Goal: Communication & Community: Answer question/provide support

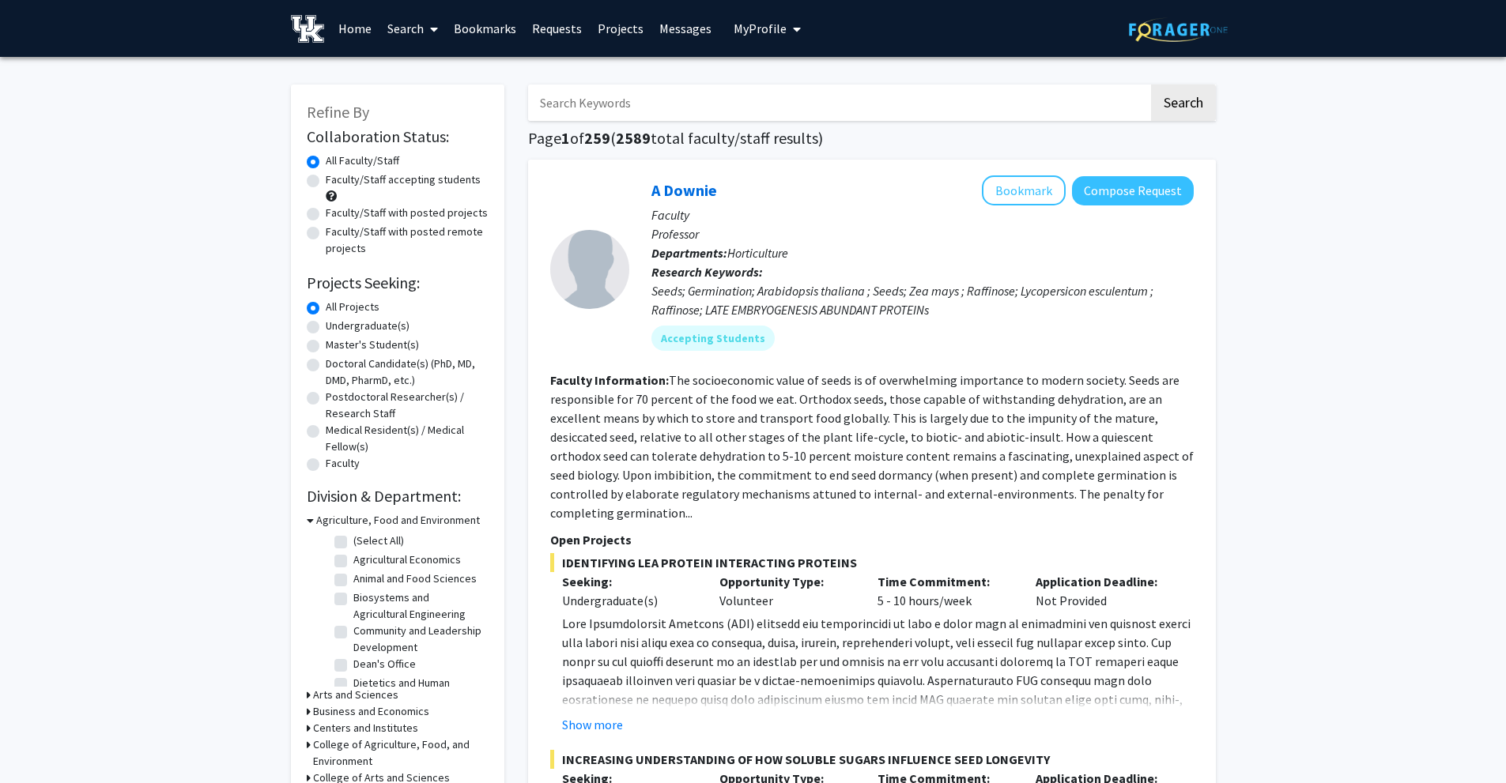
click at [665, 28] on link "Messages" at bounding box center [685, 28] width 68 height 55
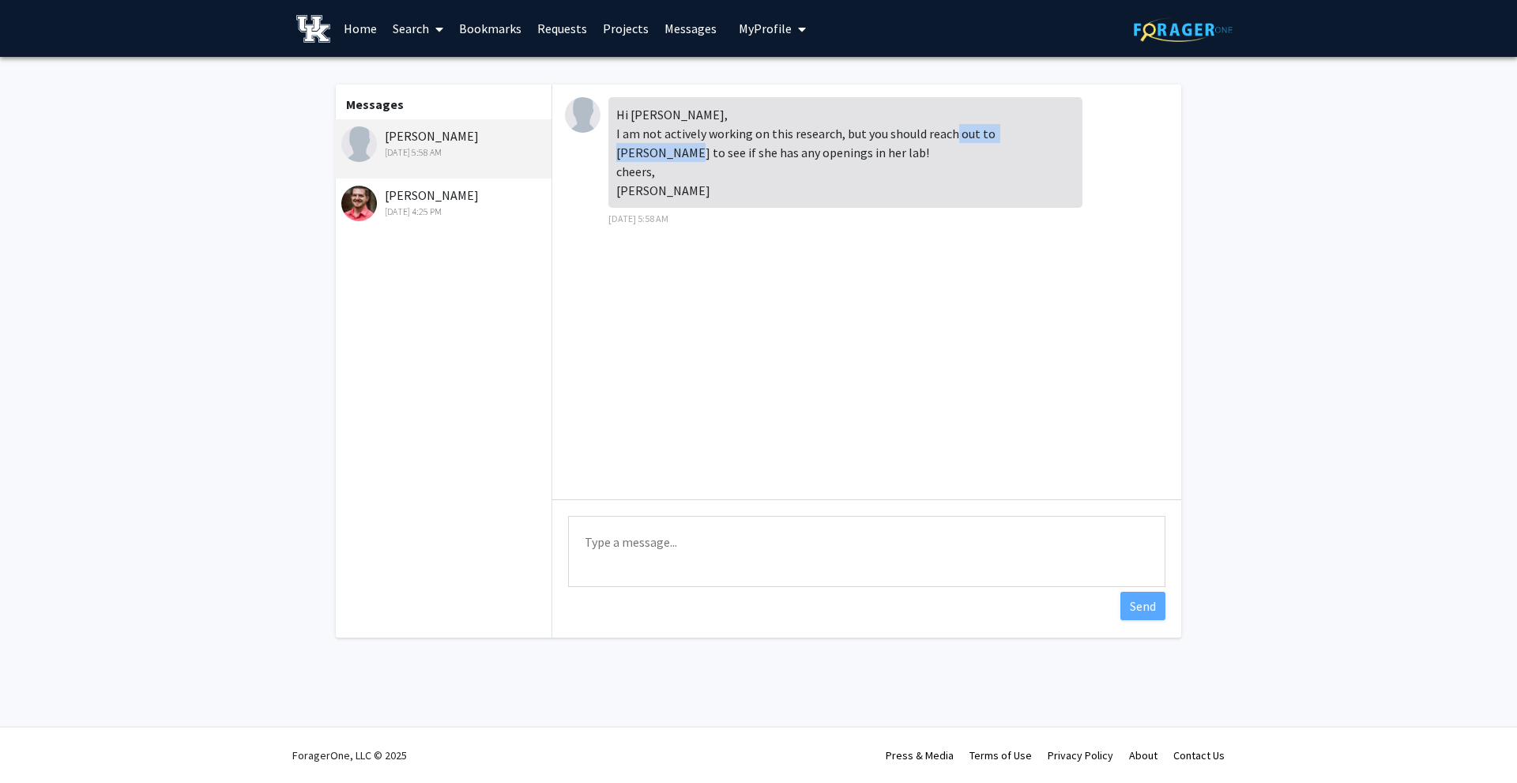
drag, startPoint x: 988, startPoint y: 134, endPoint x: 653, endPoint y: 145, distance: 335.3
click at [653, 145] on div "Hi [PERSON_NAME], I am not actively working on this research, but you should re…" at bounding box center [846, 152] width 474 height 111
copy div "[PERSON_NAME]"
drag, startPoint x: 661, startPoint y: 264, endPoint x: 647, endPoint y: 255, distance: 16.7
click at [661, 264] on div "Hi Hasan, I am not actively working on this research, but you should reach out …" at bounding box center [866, 292] width 629 height 415
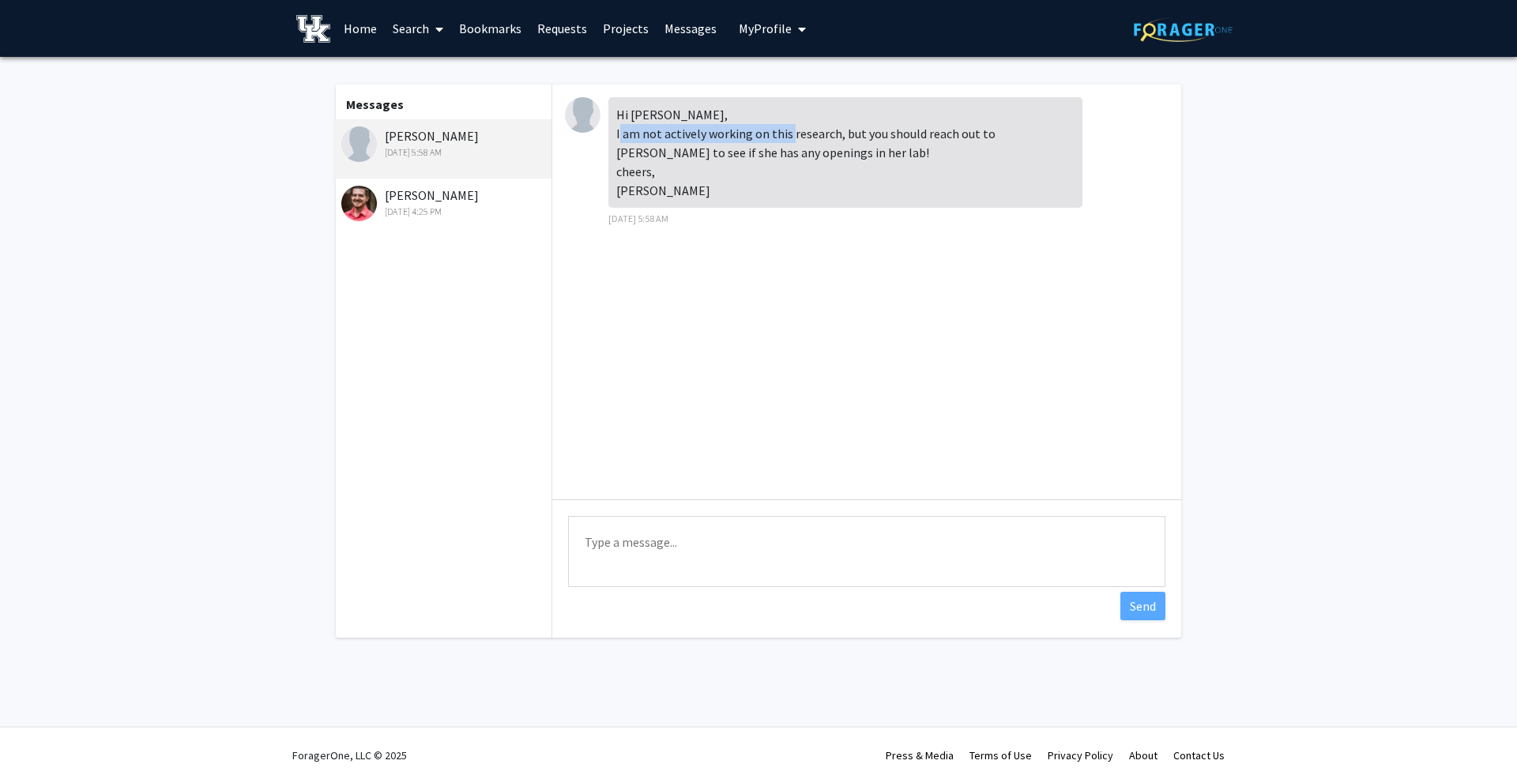
drag, startPoint x: 661, startPoint y: 133, endPoint x: 834, endPoint y: 125, distance: 173.3
click at [834, 125] on div "Hi [PERSON_NAME], I am not actively working on this research, but you should re…" at bounding box center [846, 152] width 474 height 111
copy div "actively working on this research"
drag, startPoint x: 988, startPoint y: 130, endPoint x: 650, endPoint y: 156, distance: 338.5
click at [650, 156] on div "Hi [PERSON_NAME], I am not actively working on this research, but you should re…" at bounding box center [846, 152] width 474 height 111
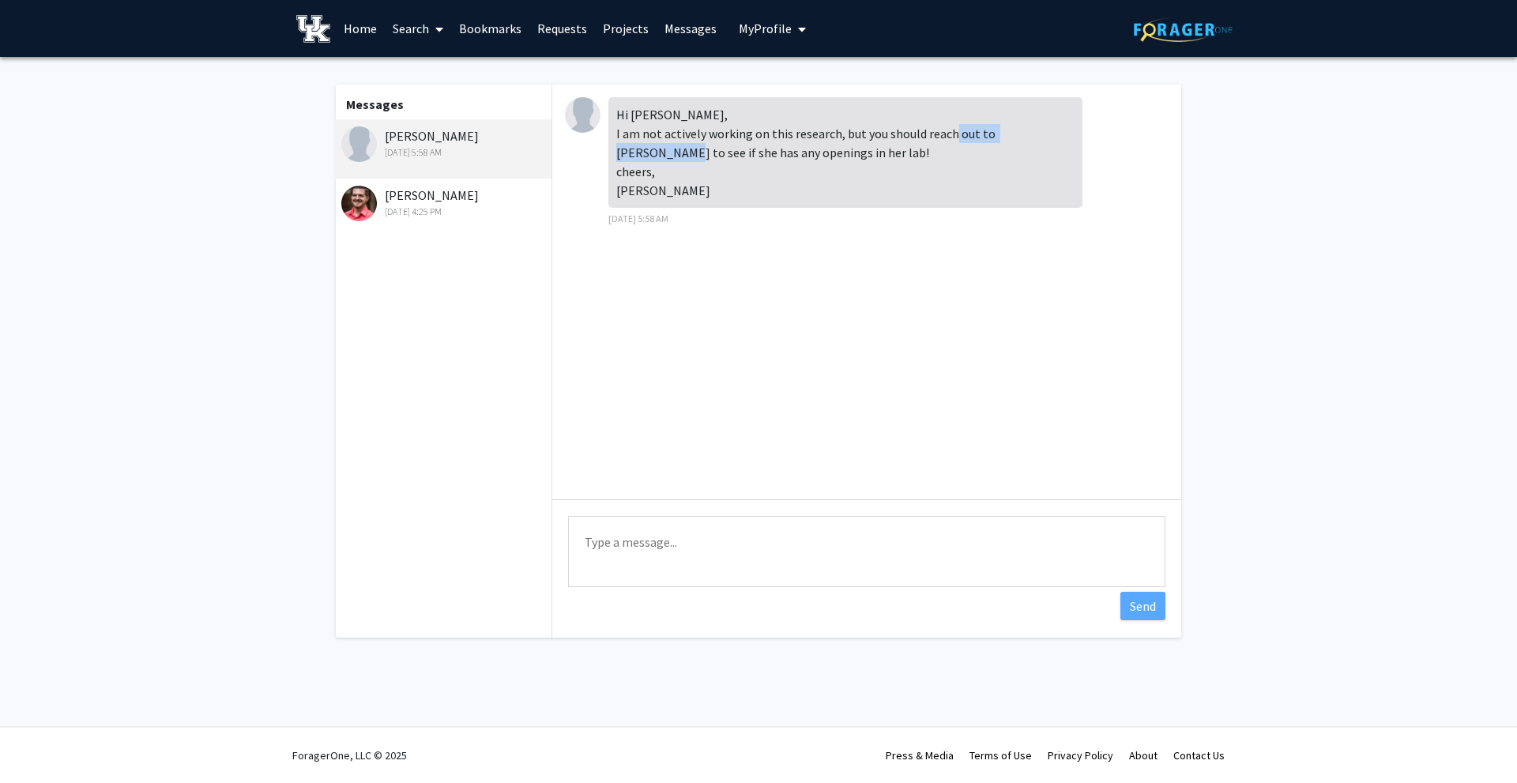
copy div "[PERSON_NAME]"
click at [473, 217] on div "[DATE] 4:25 PM" at bounding box center [444, 212] width 206 height 14
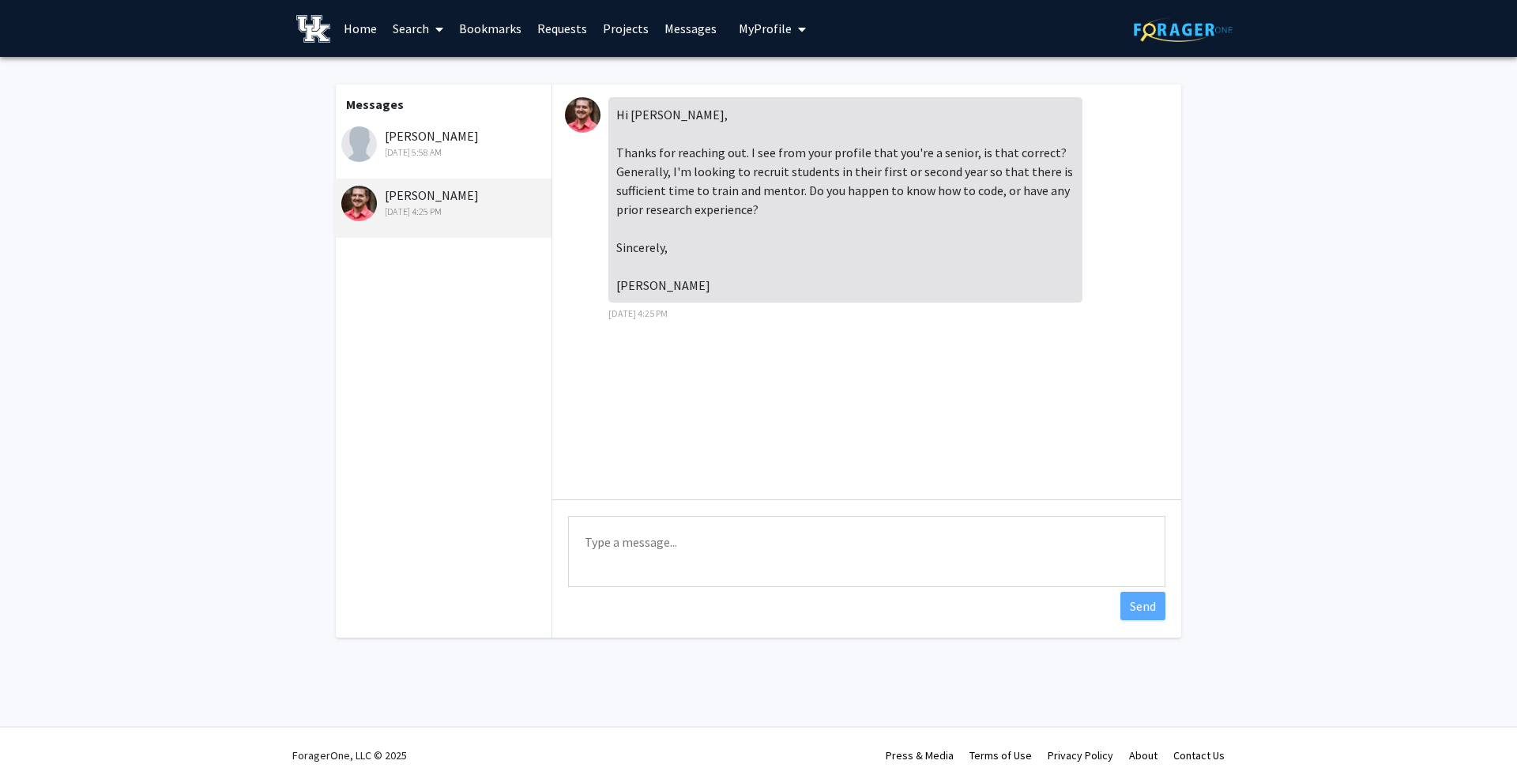
click at [715, 546] on textarea "Type a message" at bounding box center [867, 551] width 598 height 71
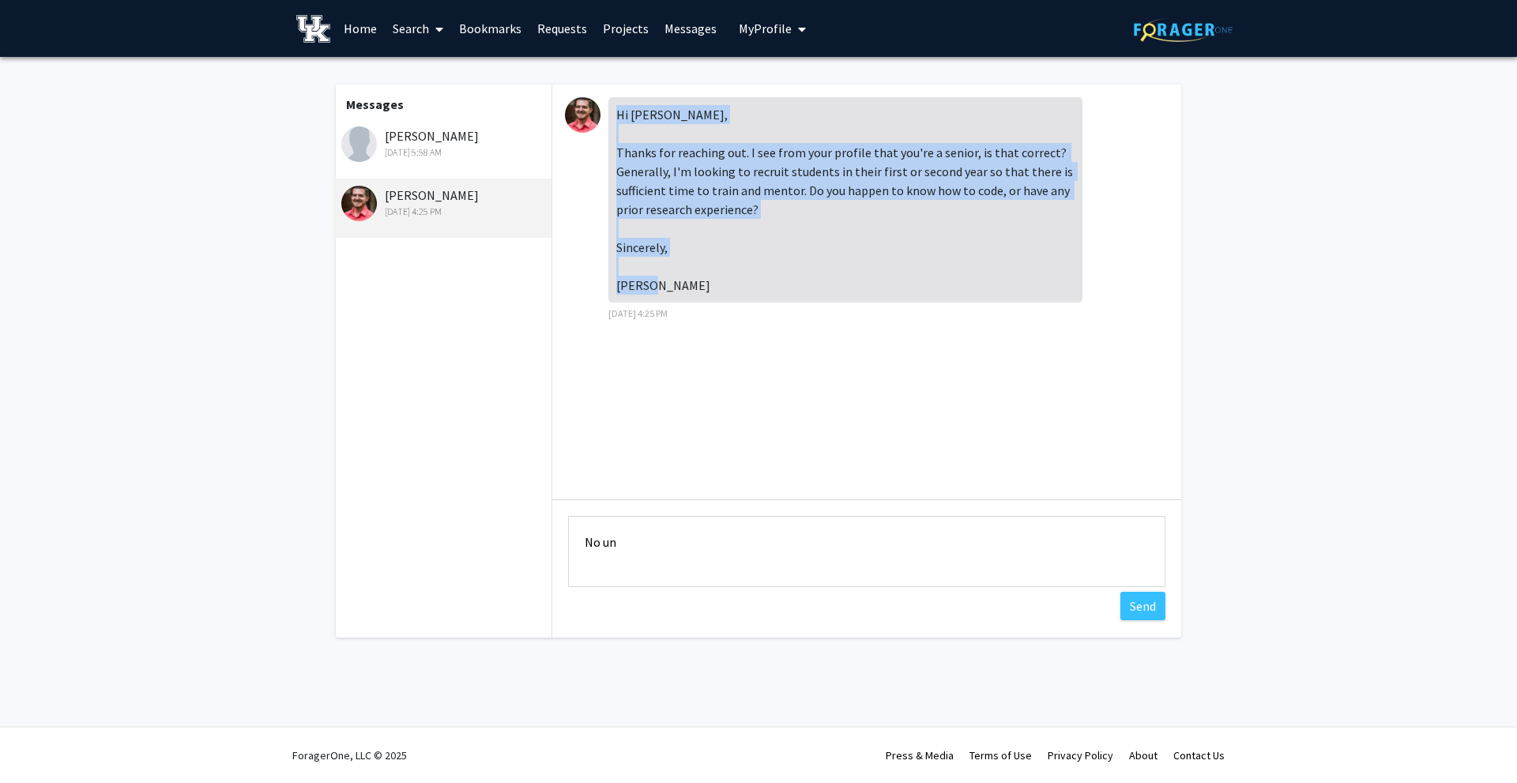
drag, startPoint x: 702, startPoint y: 286, endPoint x: 613, endPoint y: 117, distance: 191.3
click at [613, 117] on div "Hi [PERSON_NAME], Thanks for reaching out. I see from your profile that you're …" at bounding box center [846, 199] width 474 height 205
copy div "Hi Hasan, Thanks for reaching out. I see from your profile that you're a senior…"
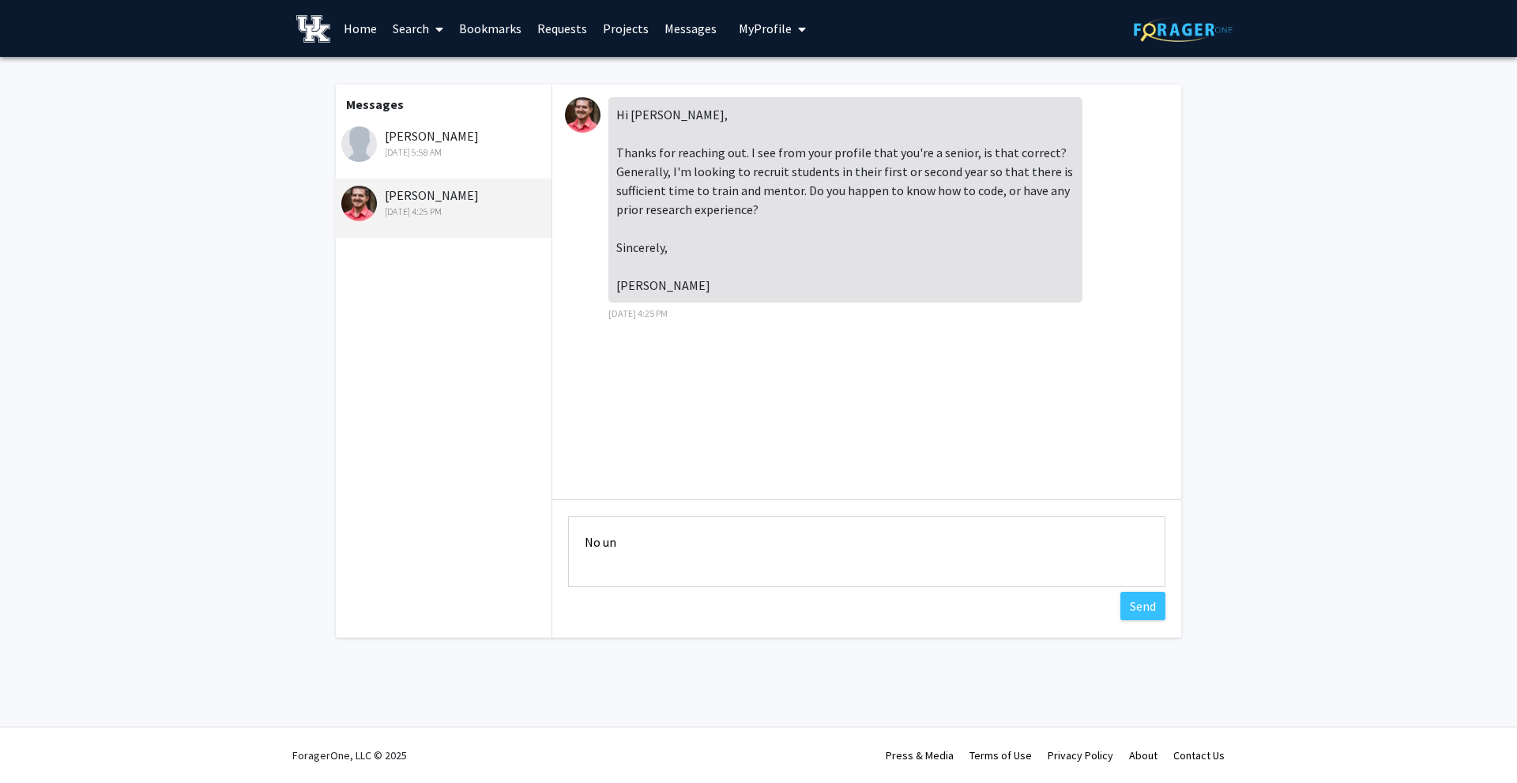
click at [662, 537] on textarea "No un" at bounding box center [867, 551] width 598 height 71
paste textarea "Hi Dr. Tackenberg, Thank you for your response! Yes, I am a senior. Unfortunate…"
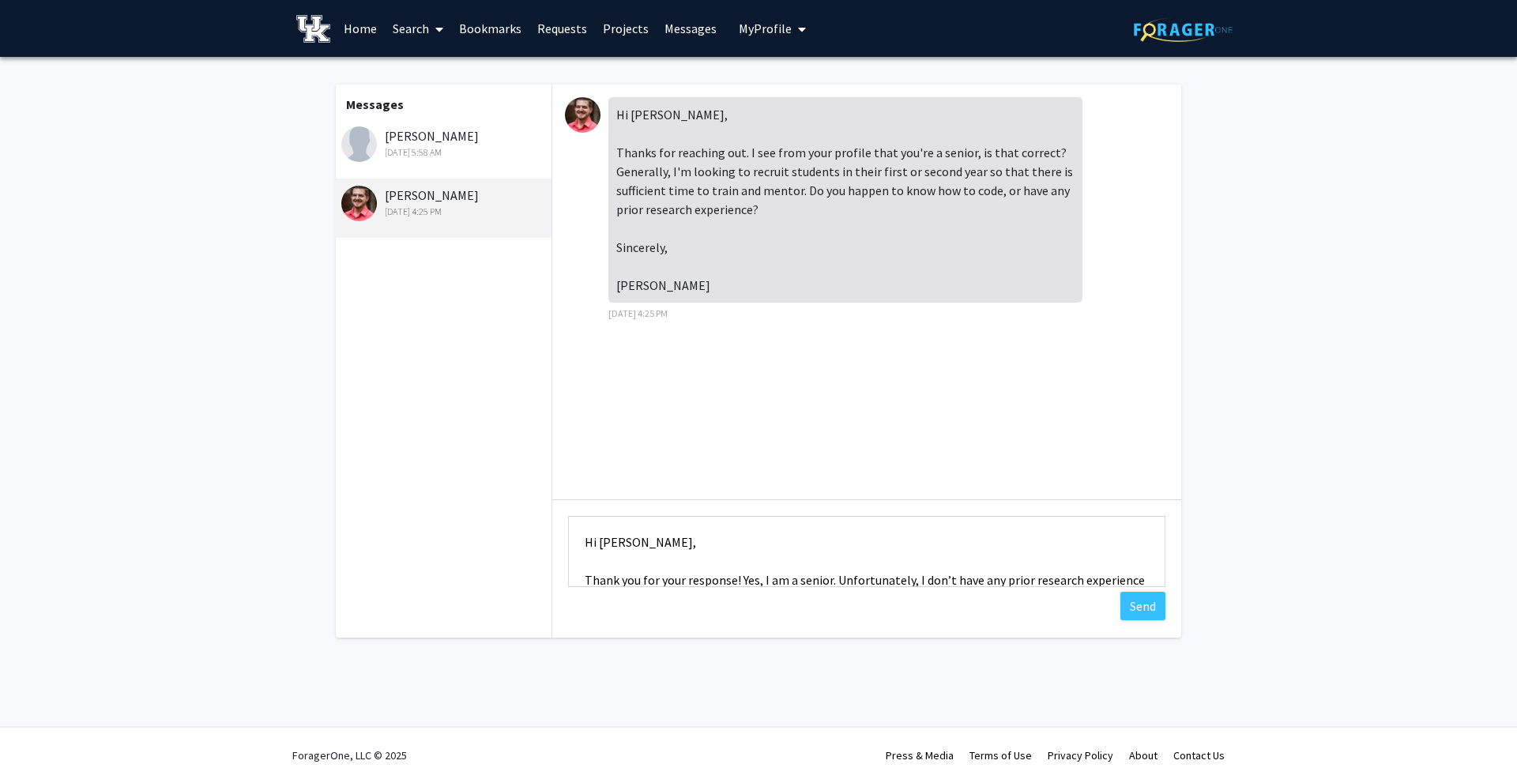
drag, startPoint x: 807, startPoint y: 529, endPoint x: 751, endPoint y: 530, distance: 56.1
click at [751, 531] on textarea "Hi Dr. Tackenberg, Thank you for your response! Yes, I am a senior. Unfortunate…" at bounding box center [867, 551] width 598 height 71
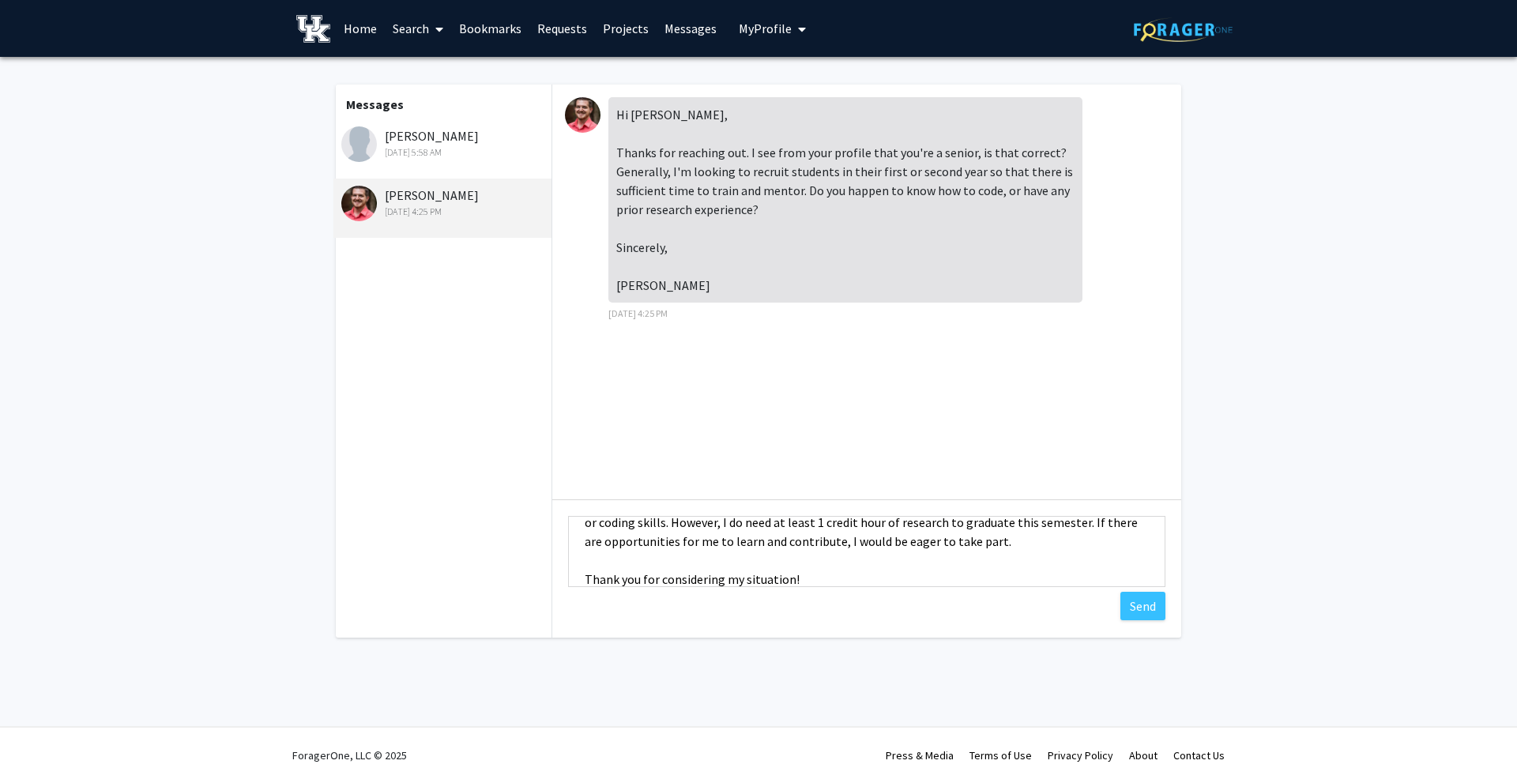
scroll to position [79, 0]
click at [800, 571] on textarea "Hi Dr. Tackenberg, Thank you for your response! Yes, I am a senior. Unfortunate…" at bounding box center [867, 551] width 598 height 71
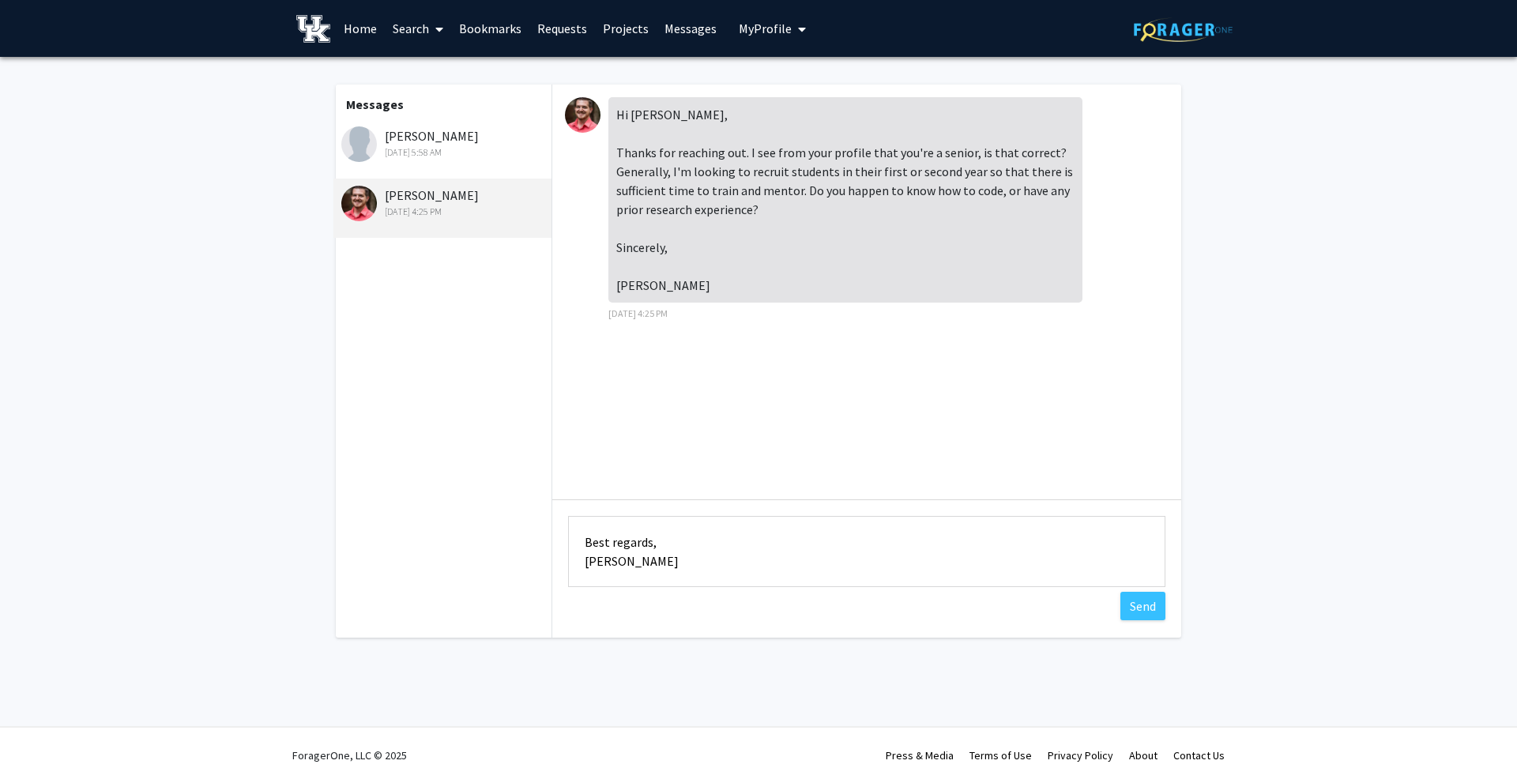
drag, startPoint x: 790, startPoint y: 575, endPoint x: 692, endPoint y: 566, distance: 98.4
click at [690, 567] on textarea "Hi Dr. Tackenberg, Thank you for your response! Yes, I am a senior. Unfortunate…" at bounding box center [867, 551] width 598 height 71
click at [726, 541] on textarea "Hi Dr. Tackenberg, Thank you for your response! Yes, I am a senior. Unfortunate…" at bounding box center [867, 551] width 598 height 71
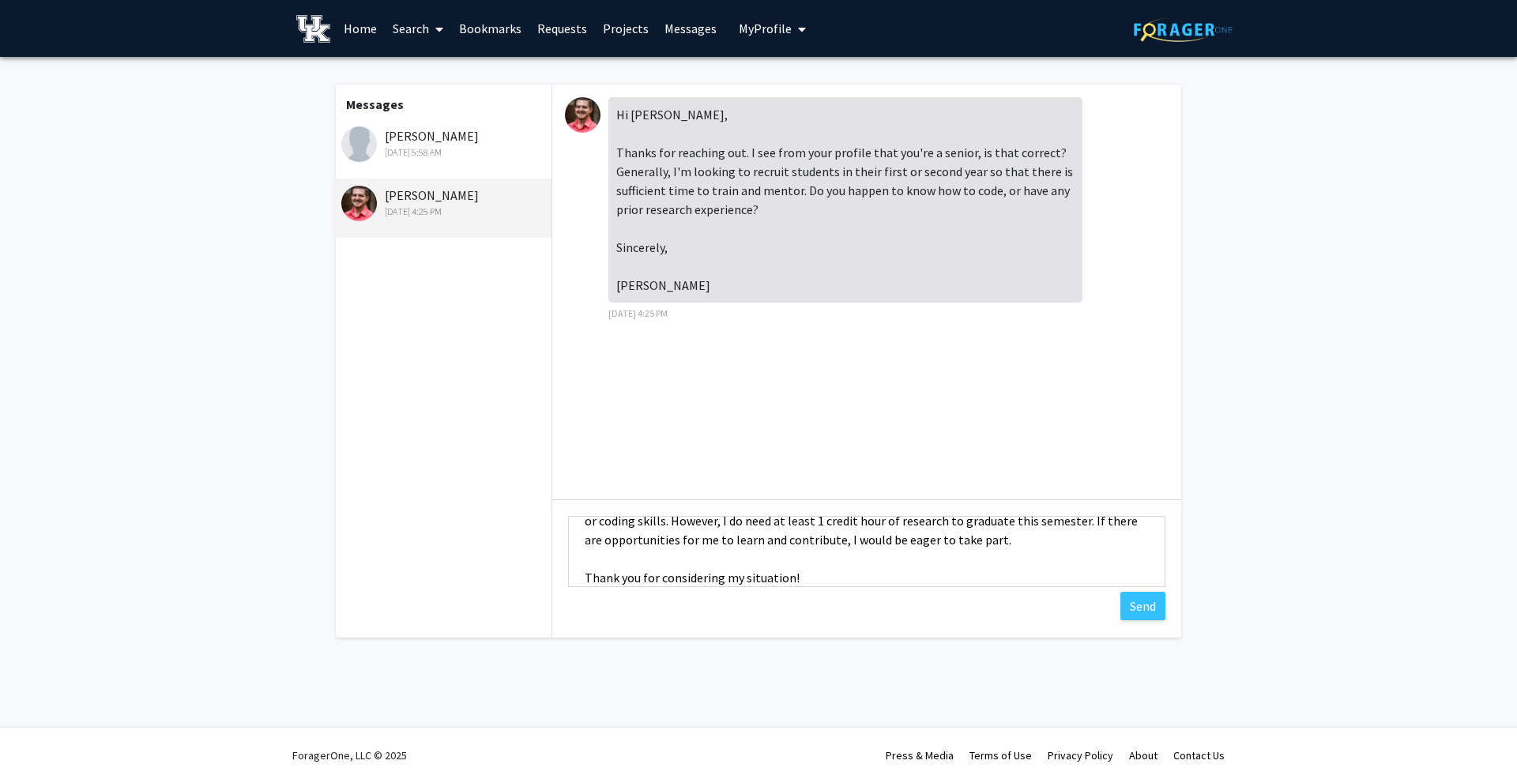
scroll to position [73, 0]
click at [703, 581] on textarea "Hi Dr. Tackenberg, Thank you for your response! Yes, I am a senior. Unfortunate…" at bounding box center [867, 551] width 598 height 71
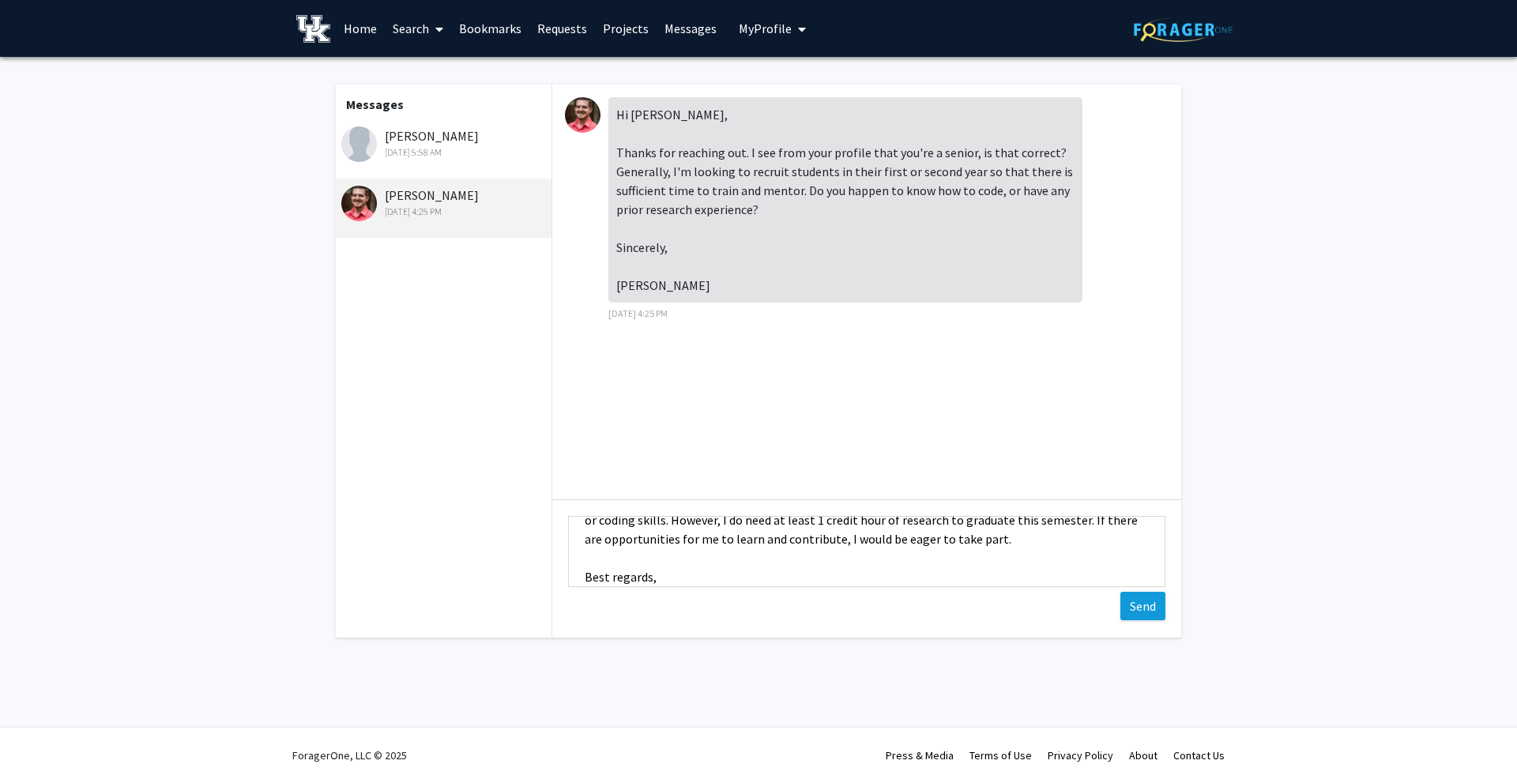
type textarea "Hi Dr. Tackenberg, Thank you for your response! Yes, I am a senior. Unfortunate…"
click at [1130, 601] on button "Send" at bounding box center [1143, 606] width 45 height 28
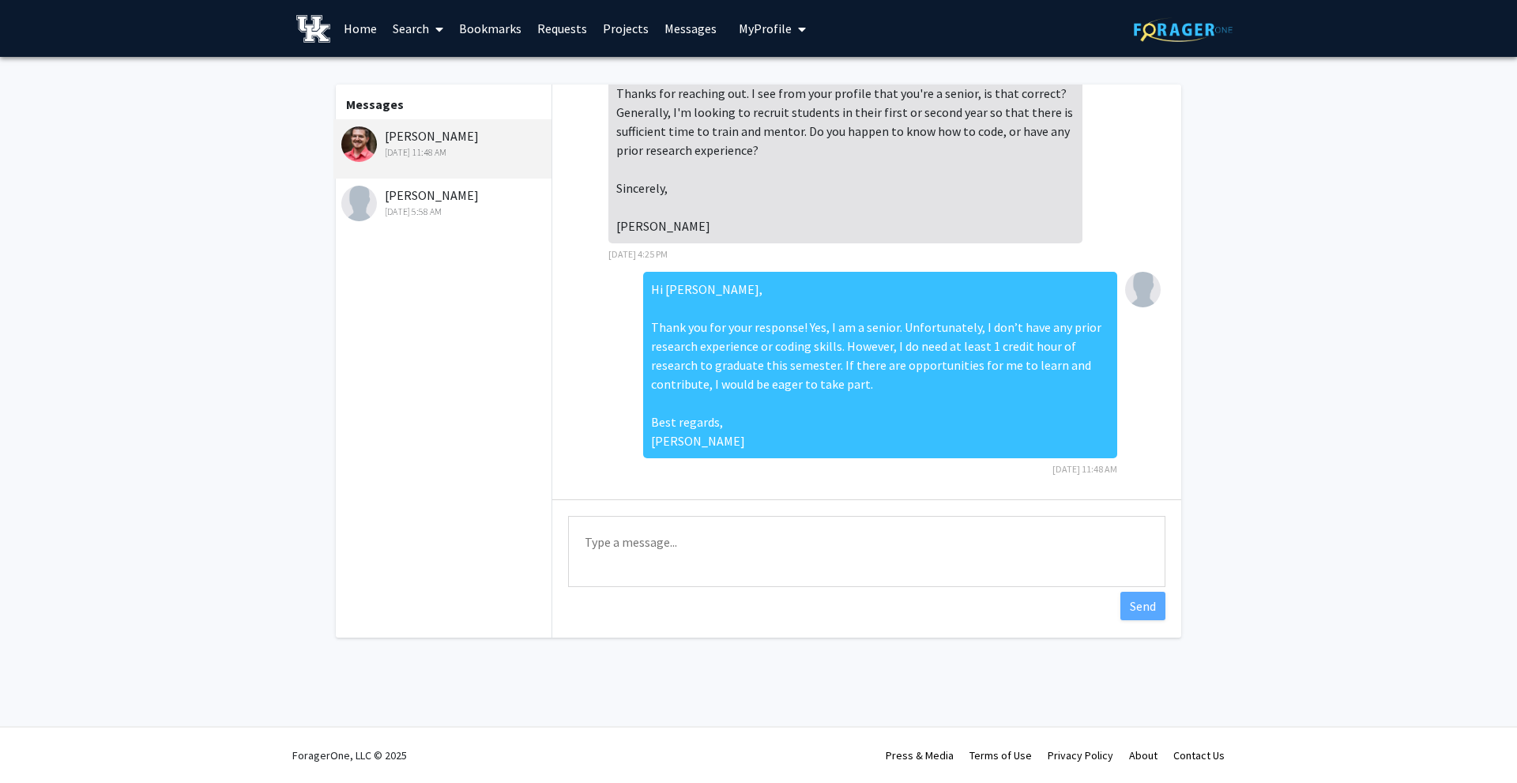
click at [424, 200] on div "Danielle Herrig Aug 26, 2025 5:58 AM" at bounding box center [444, 202] width 206 height 33
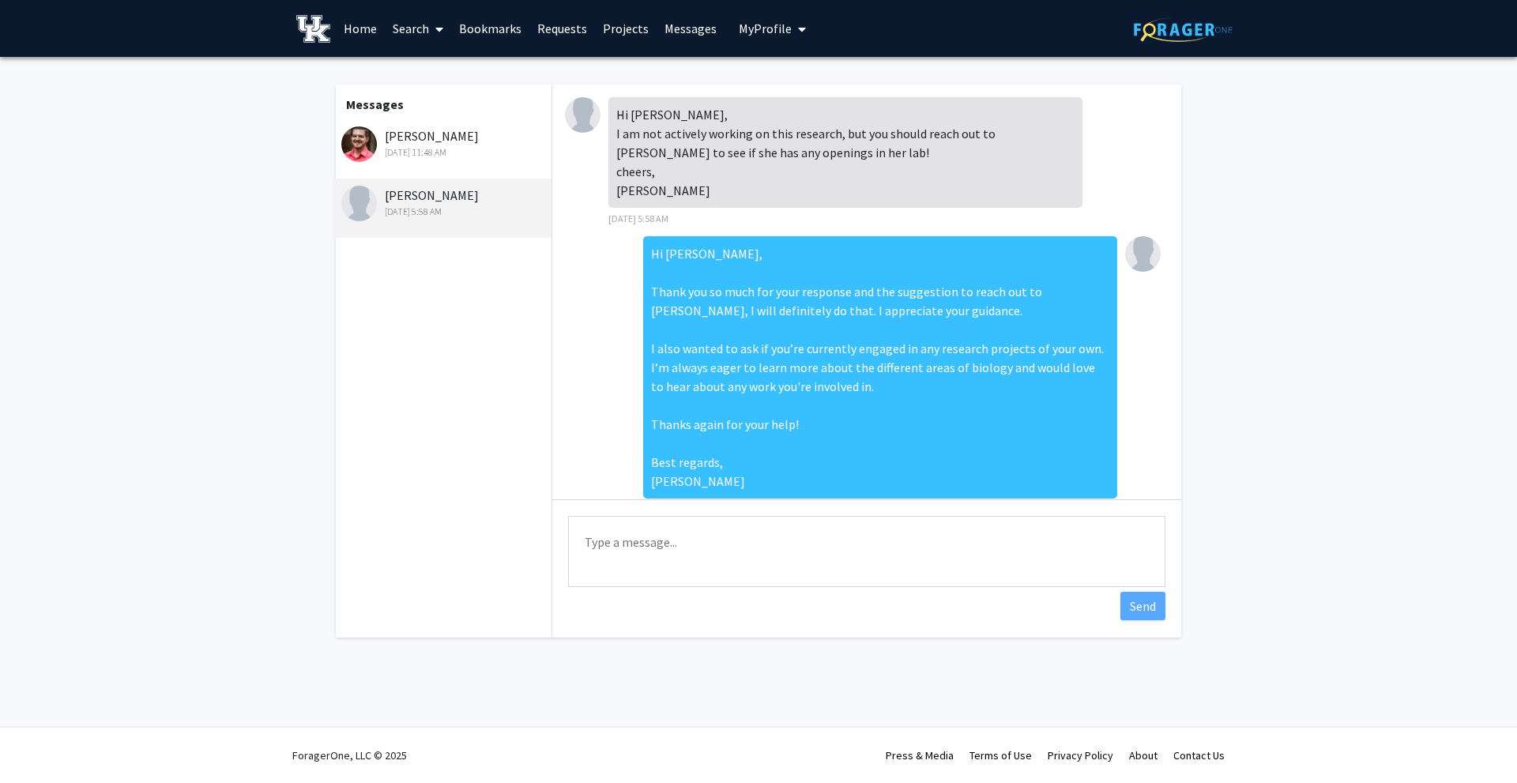
scroll to position [40, 0]
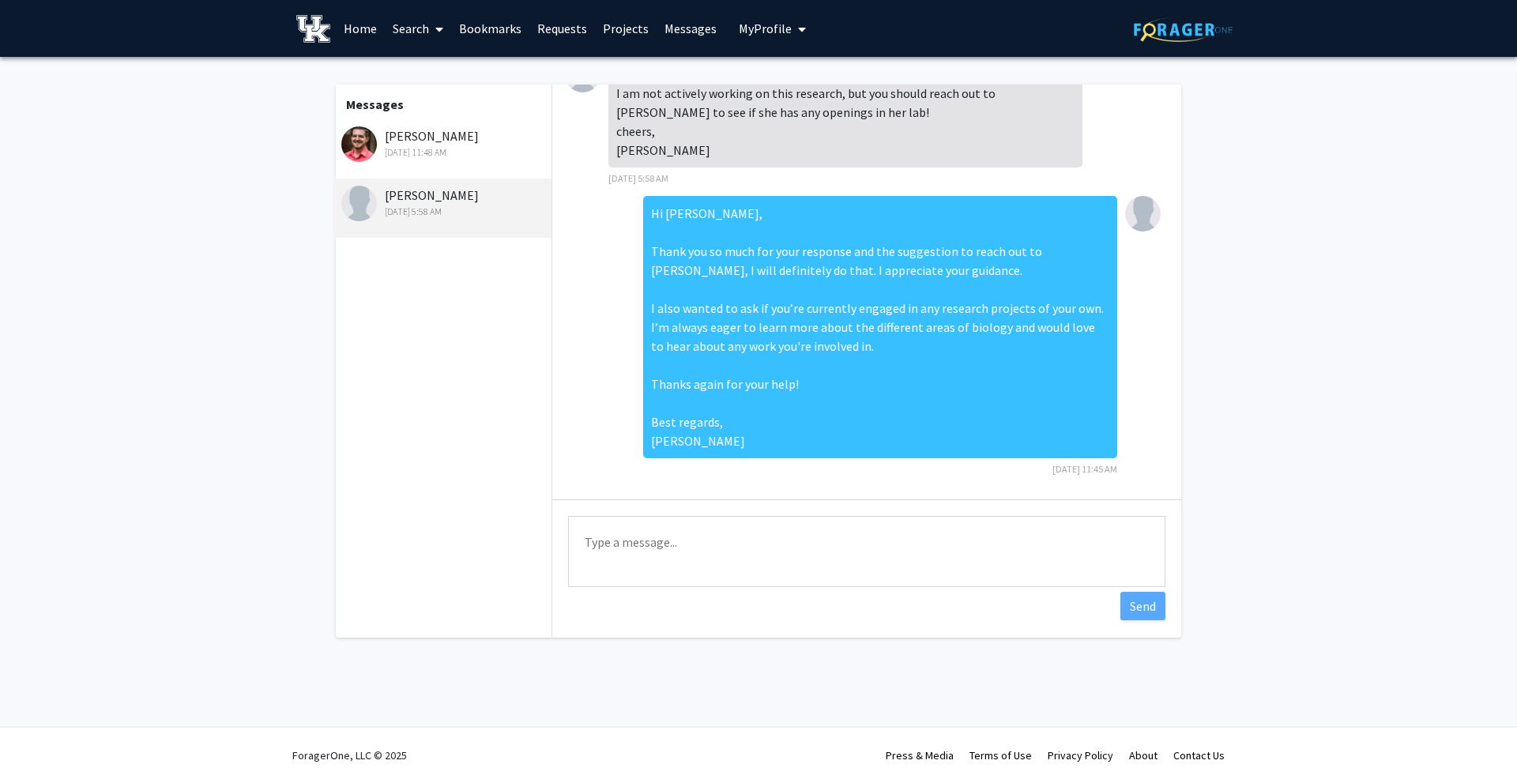
click at [473, 156] on div "Aug 27, 2025 11:48 AM" at bounding box center [444, 152] width 206 height 14
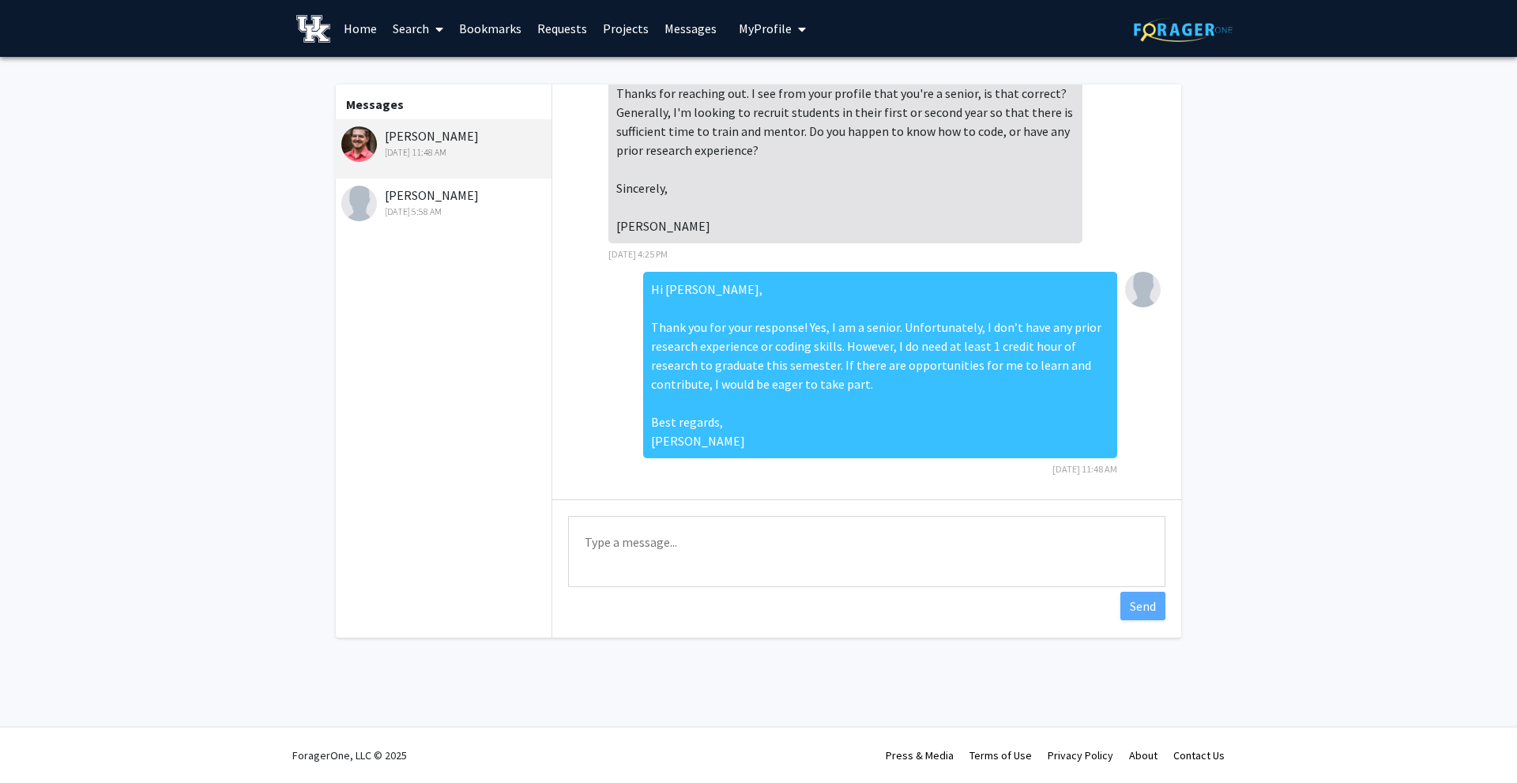
click at [487, 202] on div "Danielle Herrig Aug 26, 2025 5:58 AM" at bounding box center [444, 202] width 206 height 33
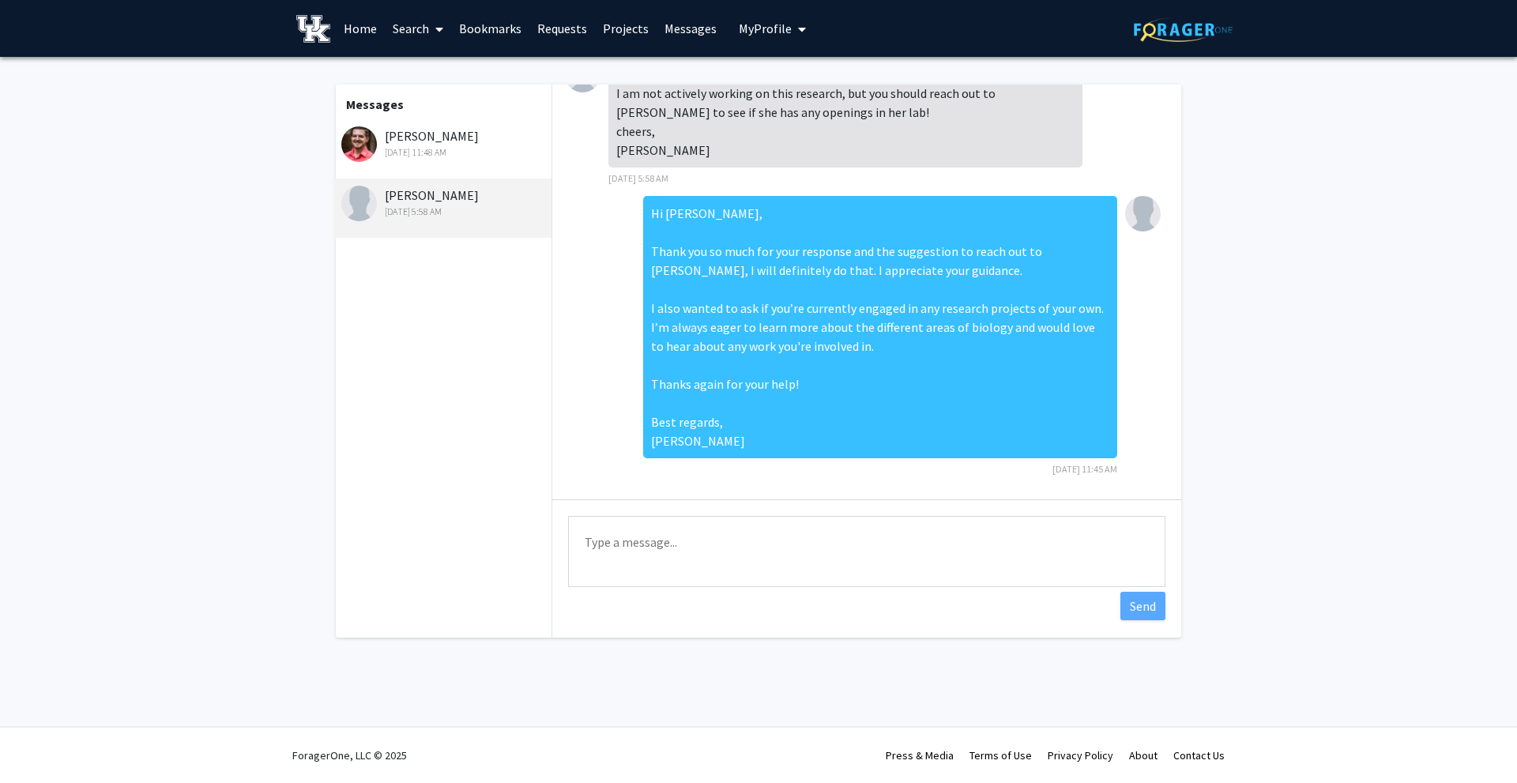
click at [475, 172] on div "Michael Tackenberg Aug 27, 2025 11:48 AM" at bounding box center [443, 148] width 218 height 59
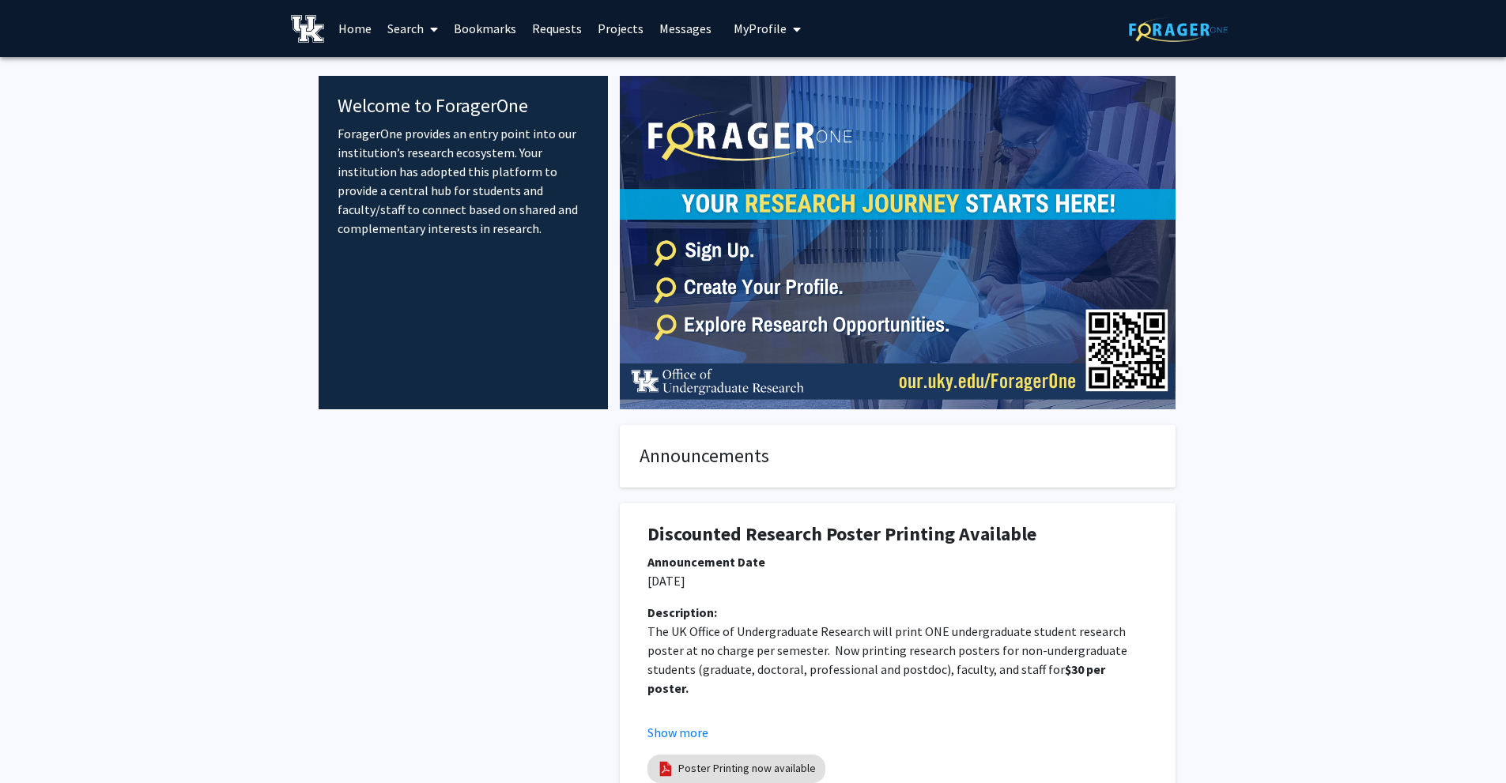
click at [413, 25] on link "Search" at bounding box center [412, 28] width 66 height 55
click at [435, 67] on span "Faculty/Staff" at bounding box center [437, 73] width 116 height 32
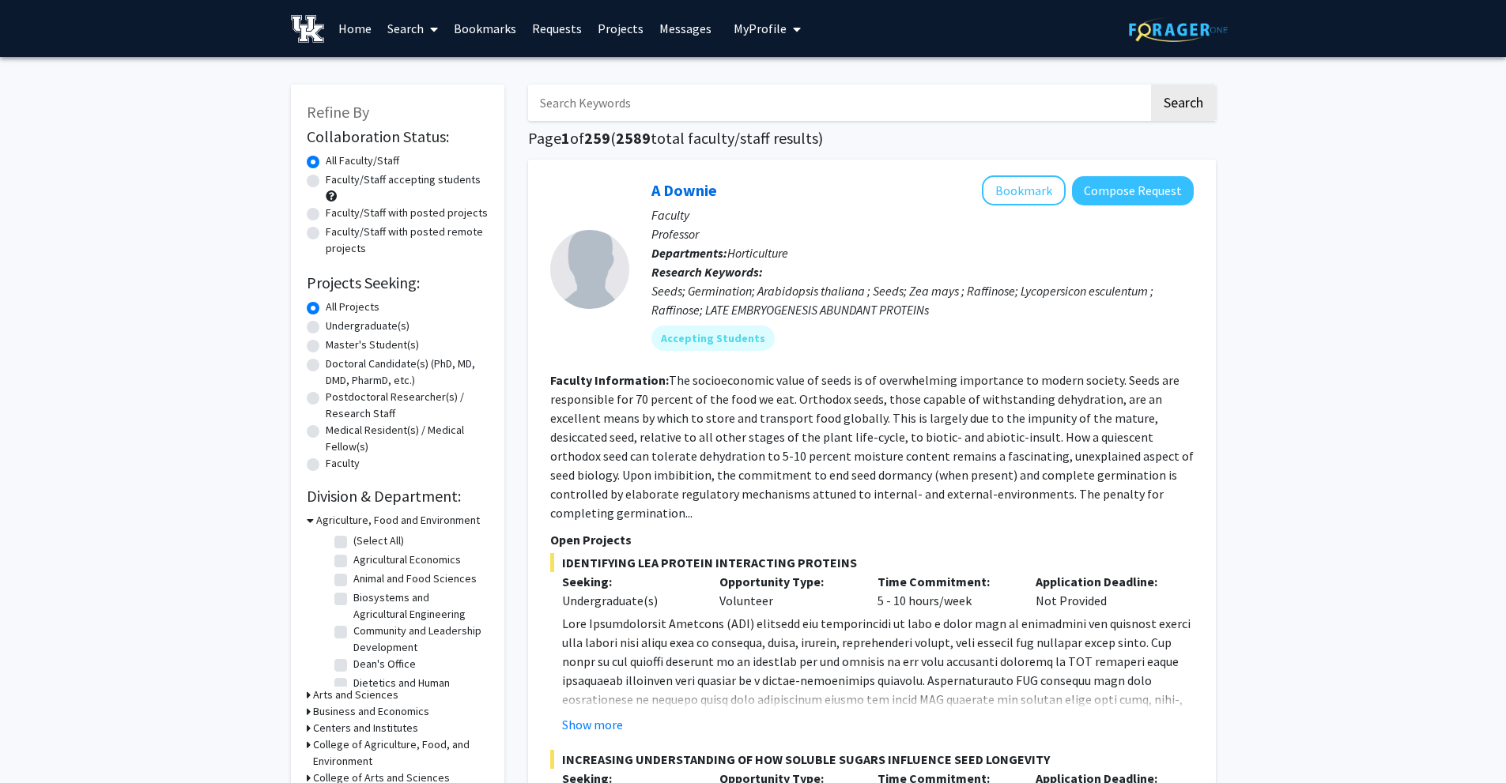
click at [621, 99] on input "Search Keywords" at bounding box center [838, 103] width 620 height 36
paste input "[PERSON_NAME]"
type input "[PERSON_NAME]"
click at [1151, 85] on button "Search" at bounding box center [1183, 103] width 65 height 36
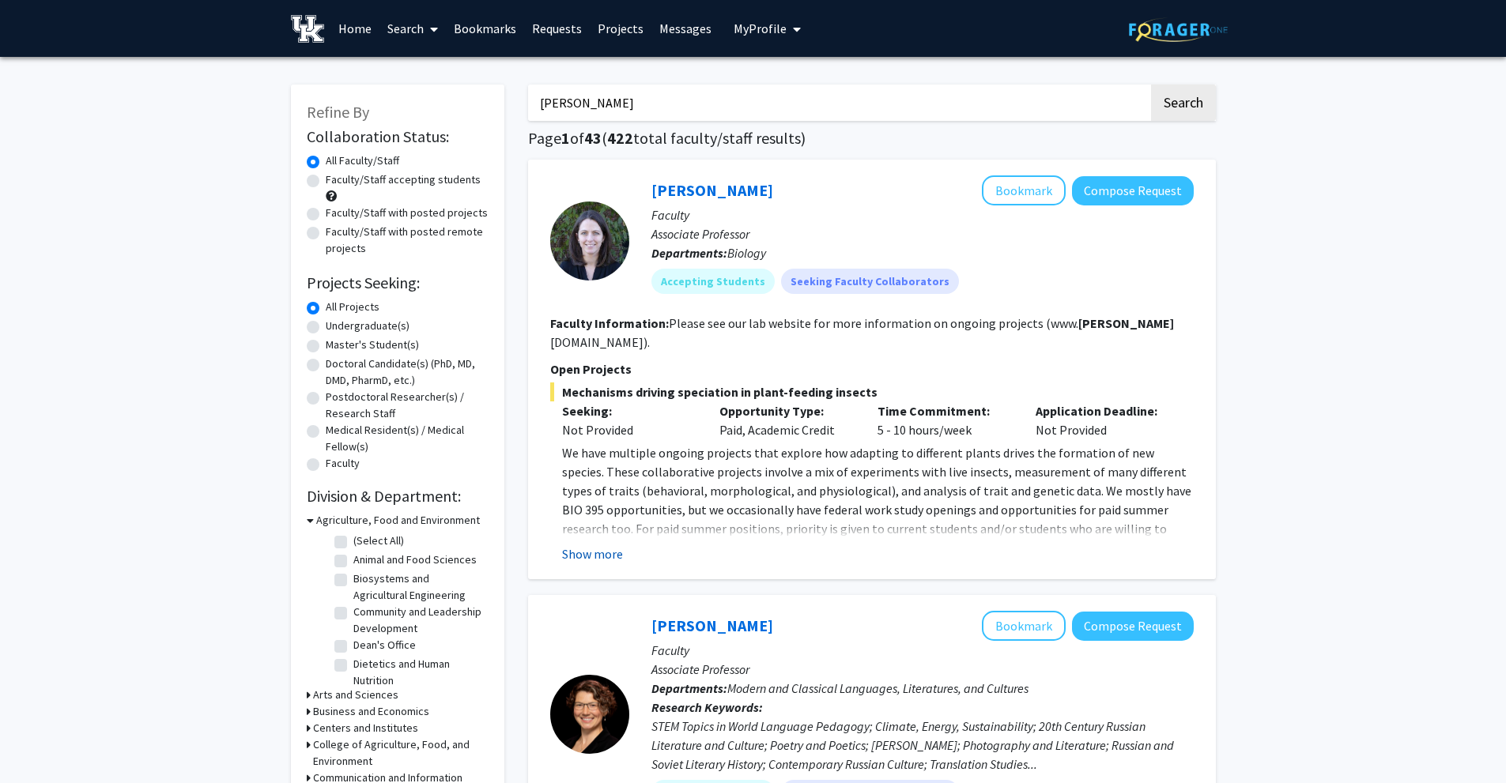
click at [599, 545] on button "Show more" at bounding box center [592, 554] width 61 height 19
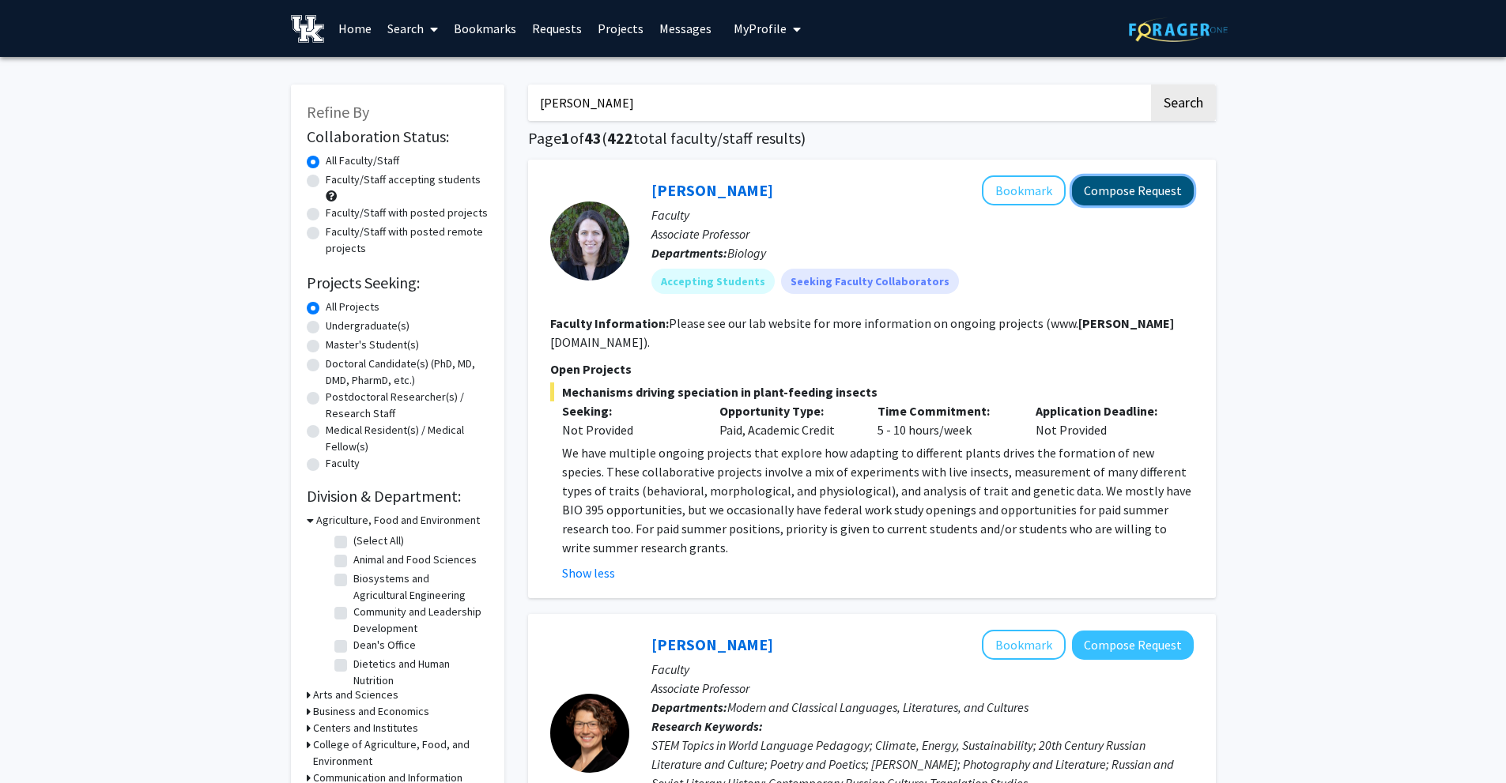
click at [1135, 194] on button "Compose Request" at bounding box center [1133, 190] width 122 height 29
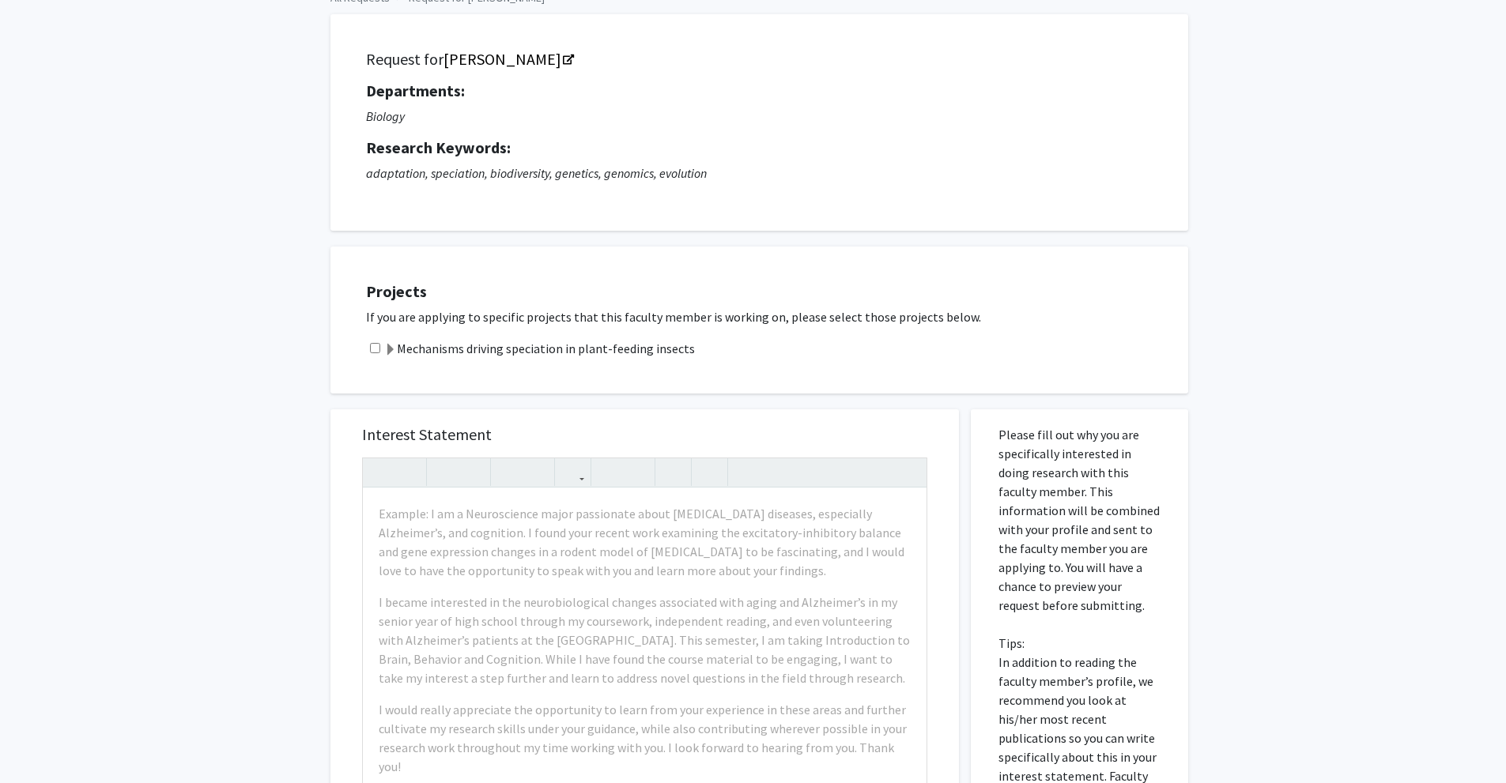
scroll to position [79, 0]
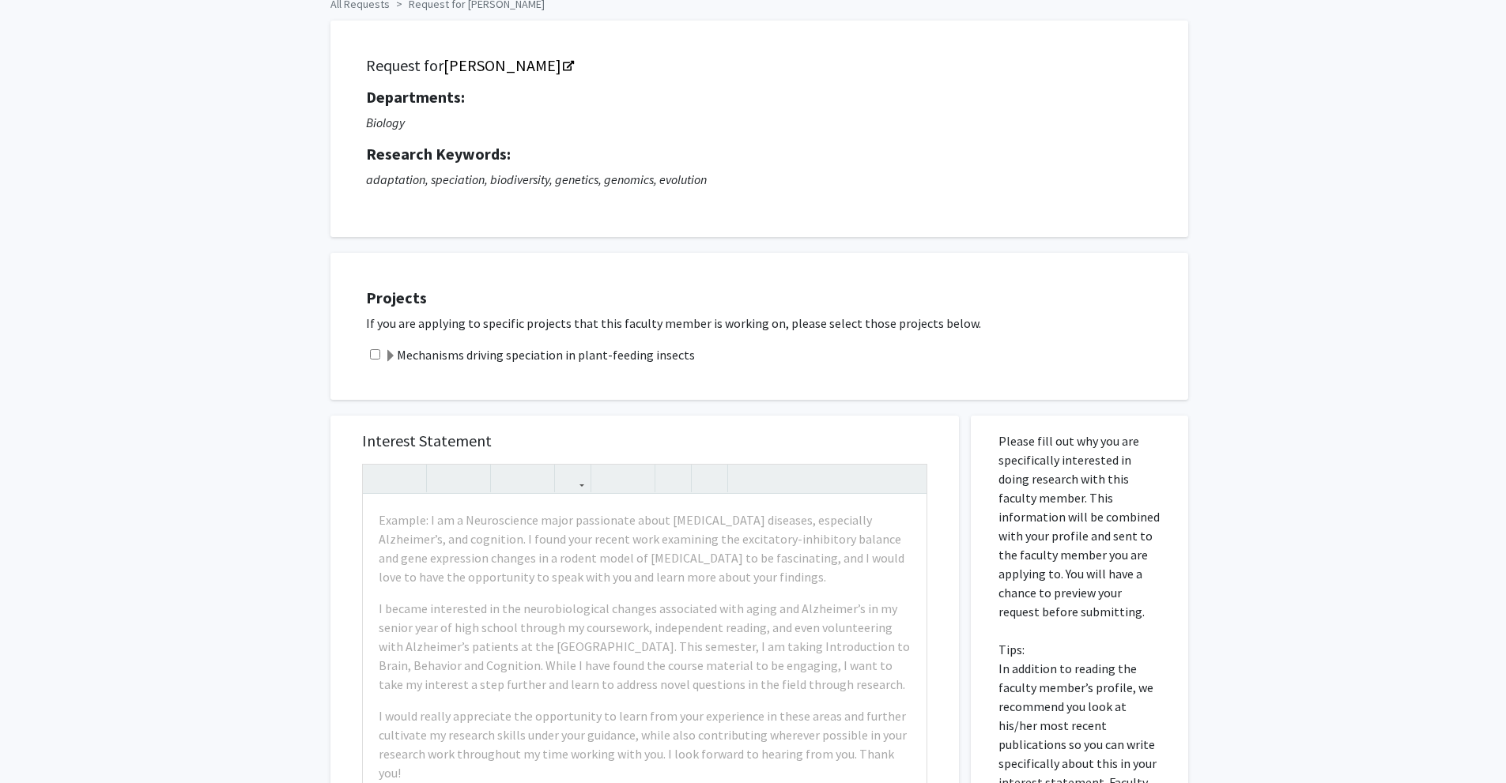
click at [375, 352] on input "checkbox" at bounding box center [375, 354] width 10 height 10
checkbox input "true"
drag, startPoint x: 396, startPoint y: 352, endPoint x: 714, endPoint y: 363, distance: 317.9
click at [714, 363] on div "Mechanisms driving speciation in plant-feeding insects" at bounding box center [769, 354] width 806 height 19
copy label "Mechanisms driving speciation in plant-feeding insects"
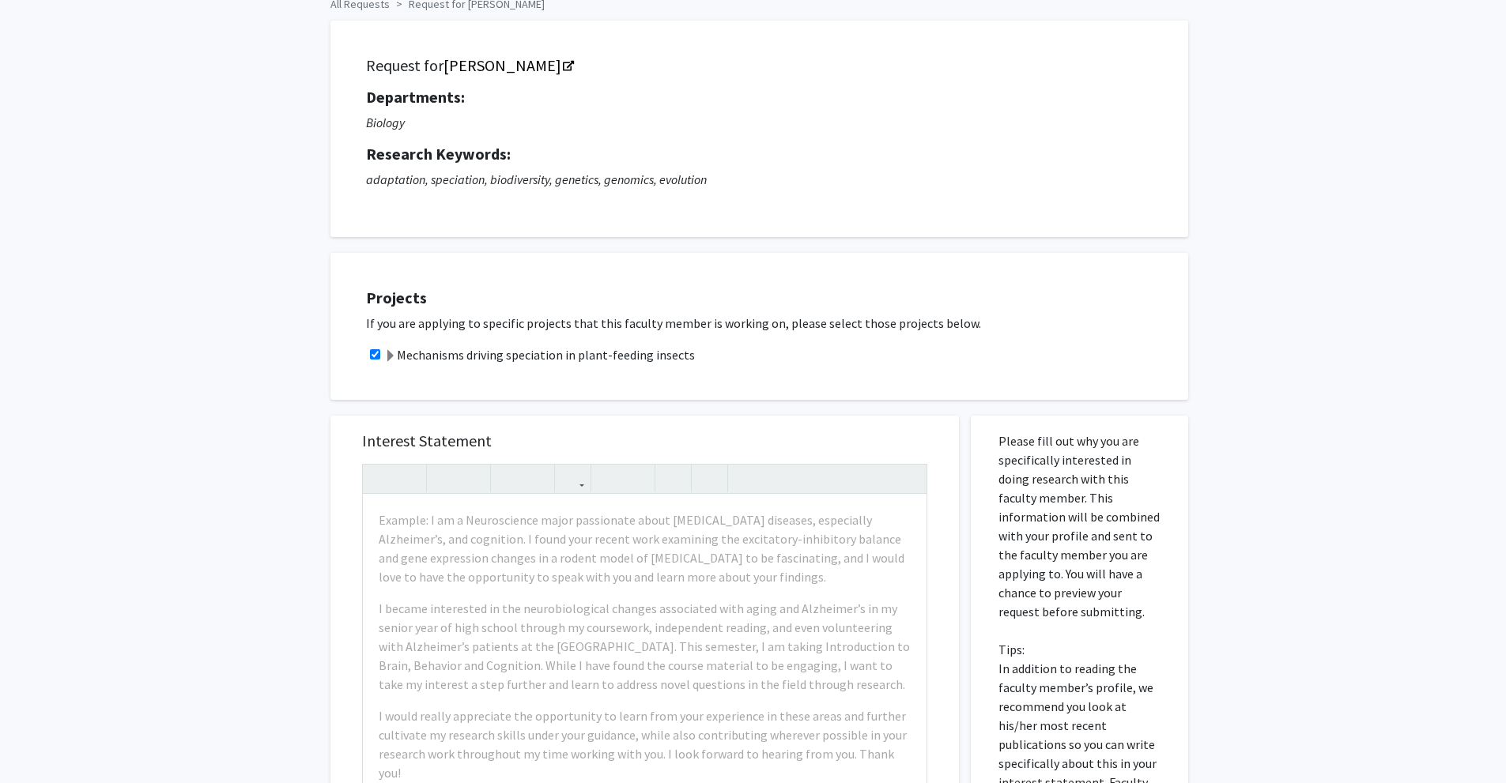
click at [715, 256] on div "Projects If you are applying to specific projects that this faculty member is w…" at bounding box center [759, 326] width 858 height 147
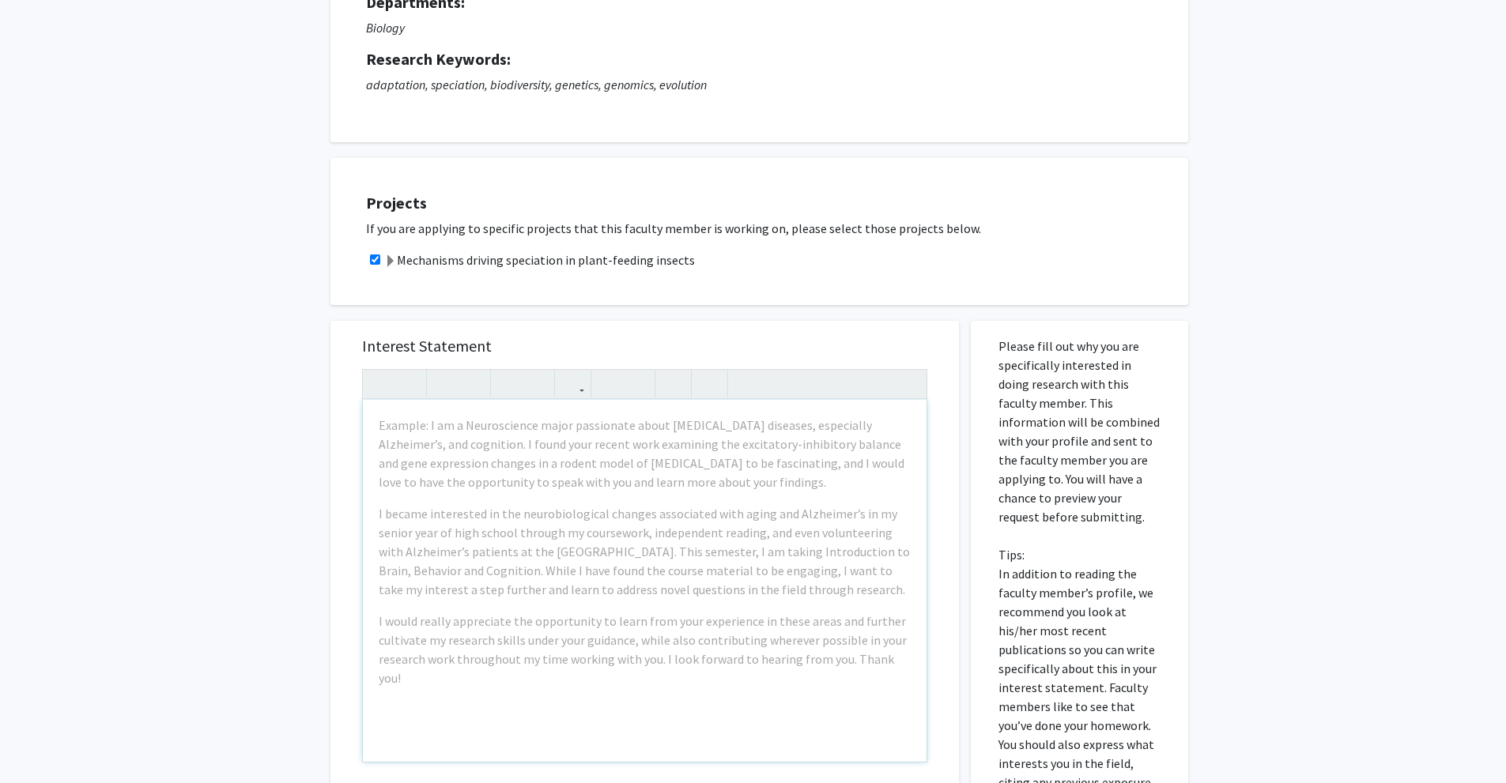
scroll to position [316, 0]
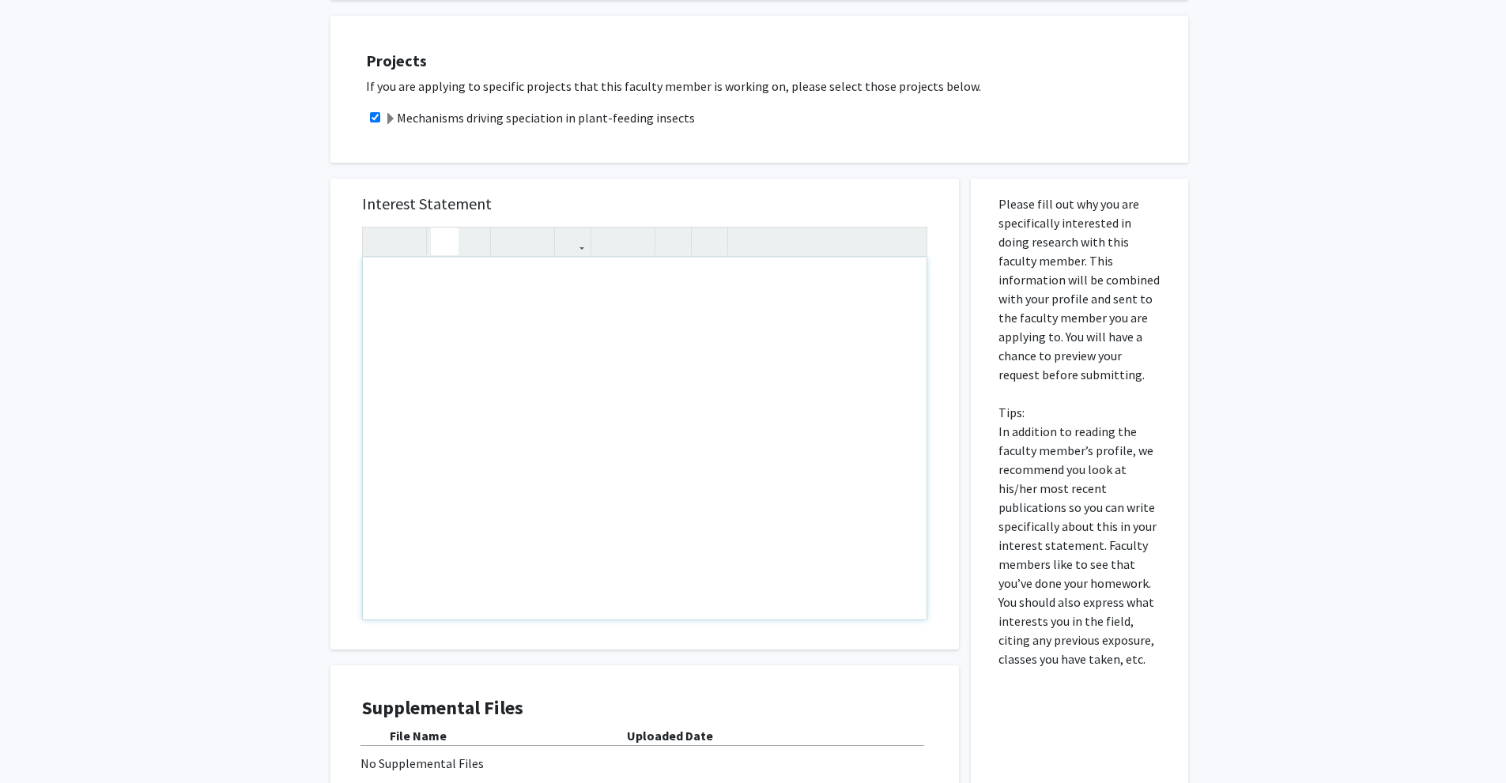
click at [477, 298] on div "Note to users with screen readers: Please press Alt+0 or Option+0 to deactivate…" at bounding box center [645, 439] width 564 height 362
paste div "Note to users with screen readers: Please press Alt+0 or Option+0 to deactivate…"
type textarea "<lo><i>D sita cons adipisc elits doe temp. In utla et Dolor Magn, ali E ad mi v…"
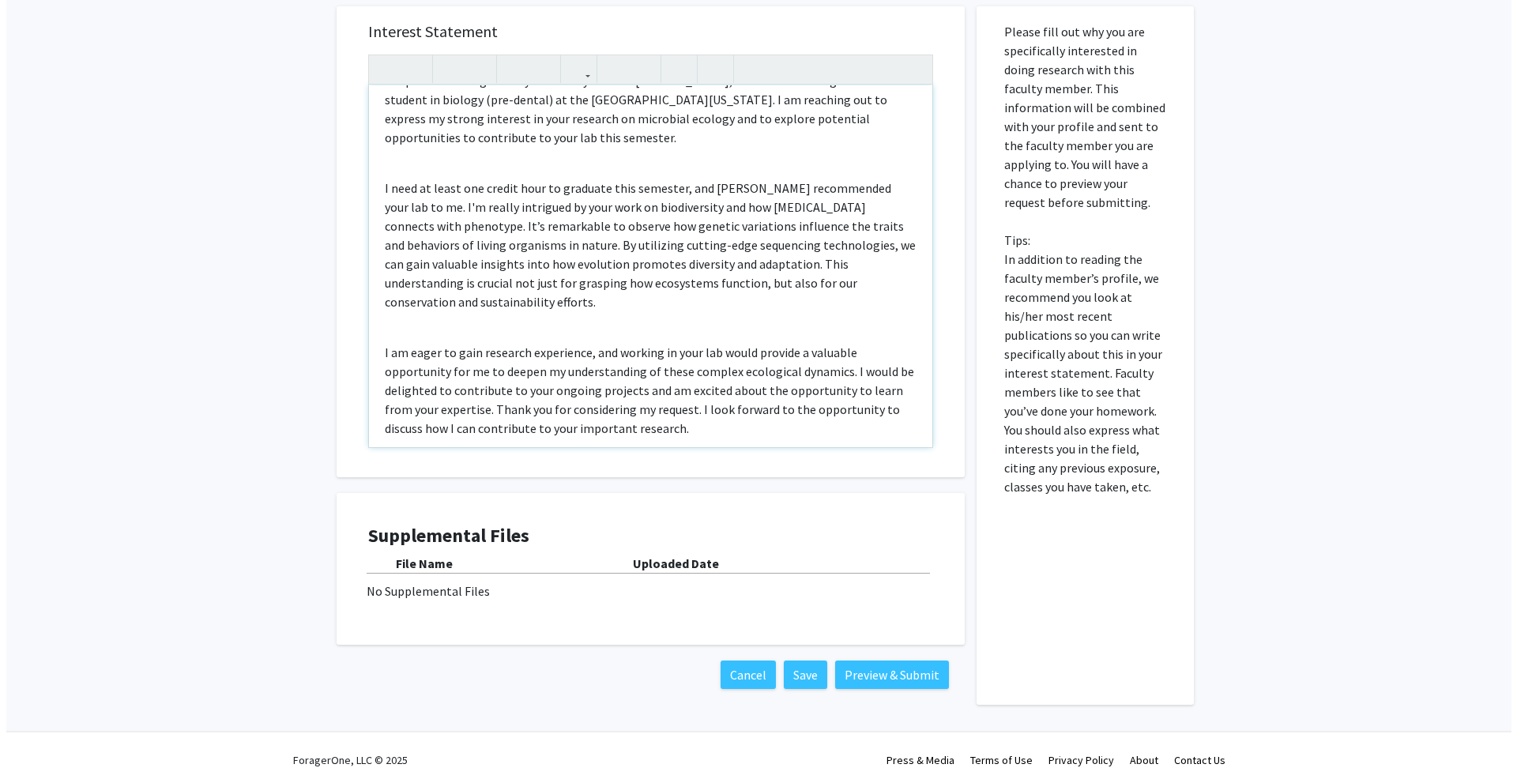
scroll to position [493, 0]
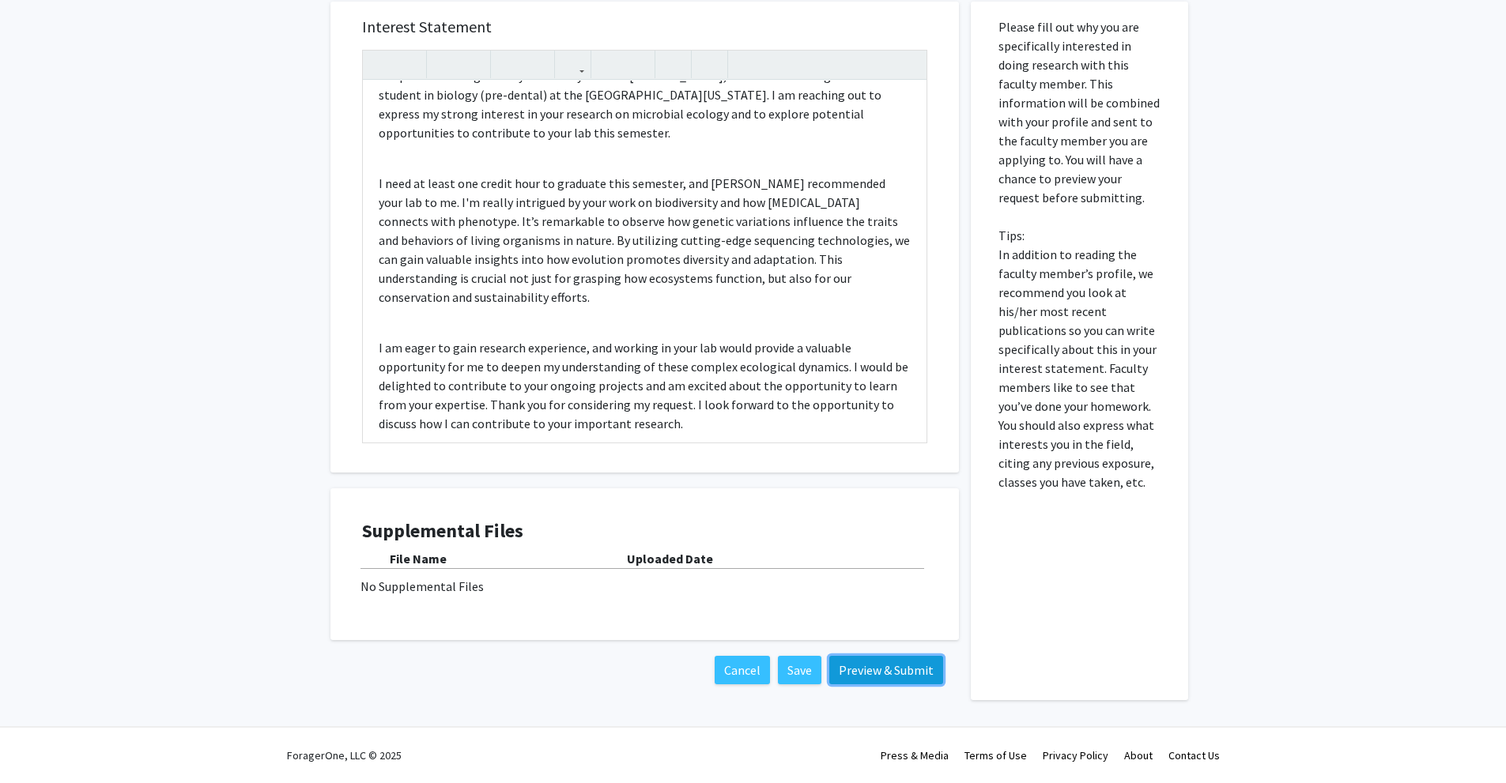
click at [894, 669] on button "Preview & Submit" at bounding box center [886, 670] width 114 height 28
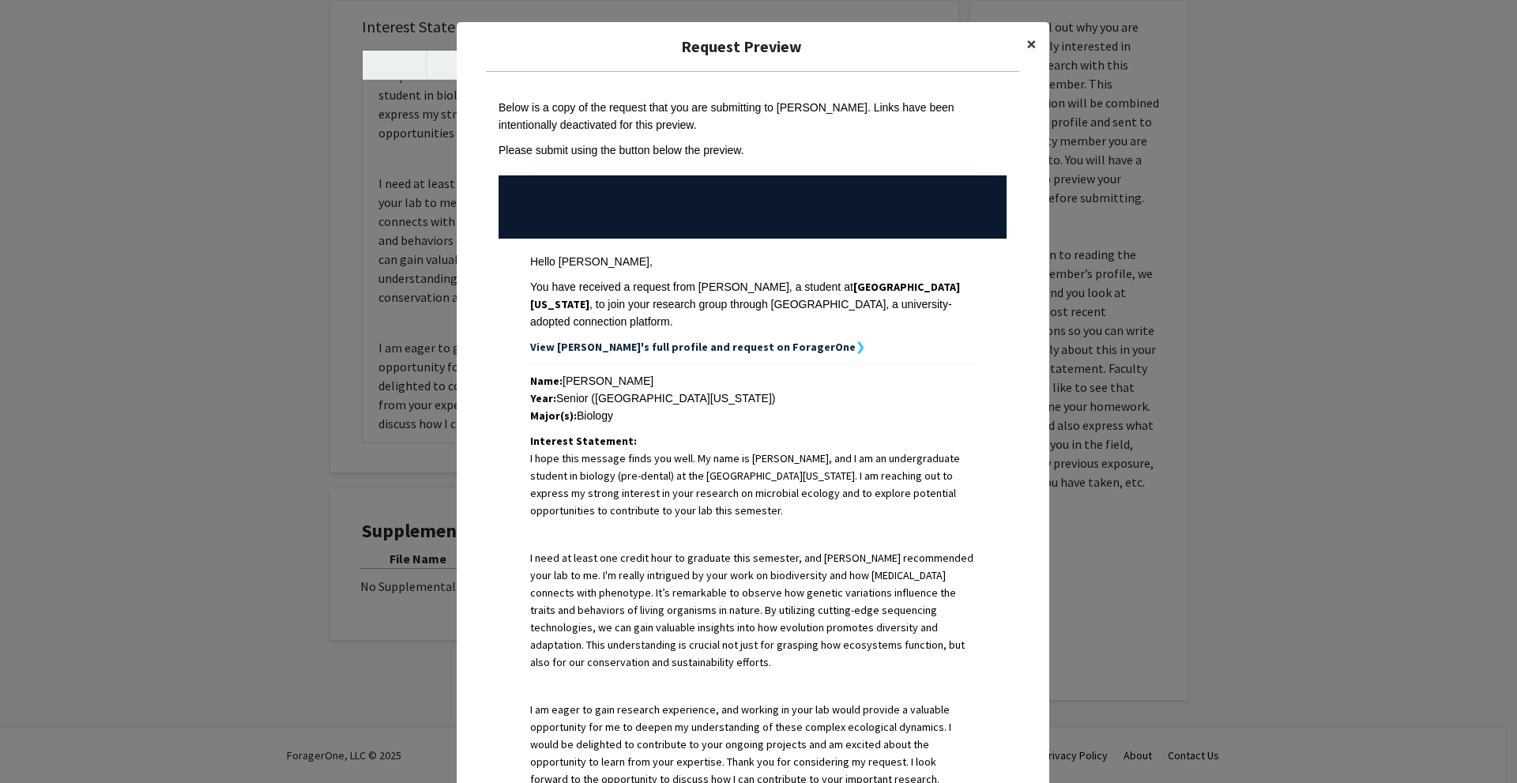
click at [1027, 46] on span "×" at bounding box center [1032, 44] width 10 height 25
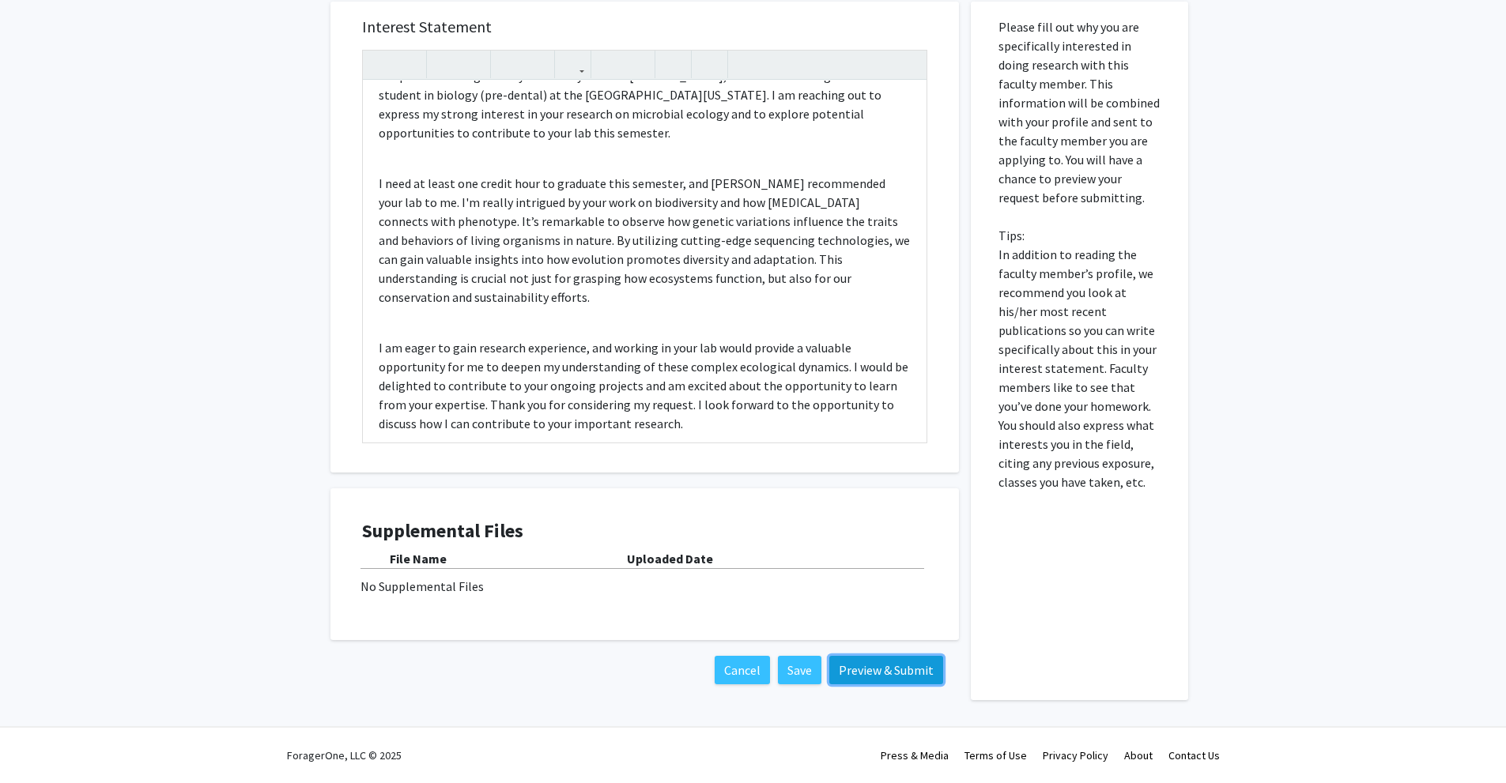
click at [883, 668] on button "Preview & Submit" at bounding box center [886, 670] width 114 height 28
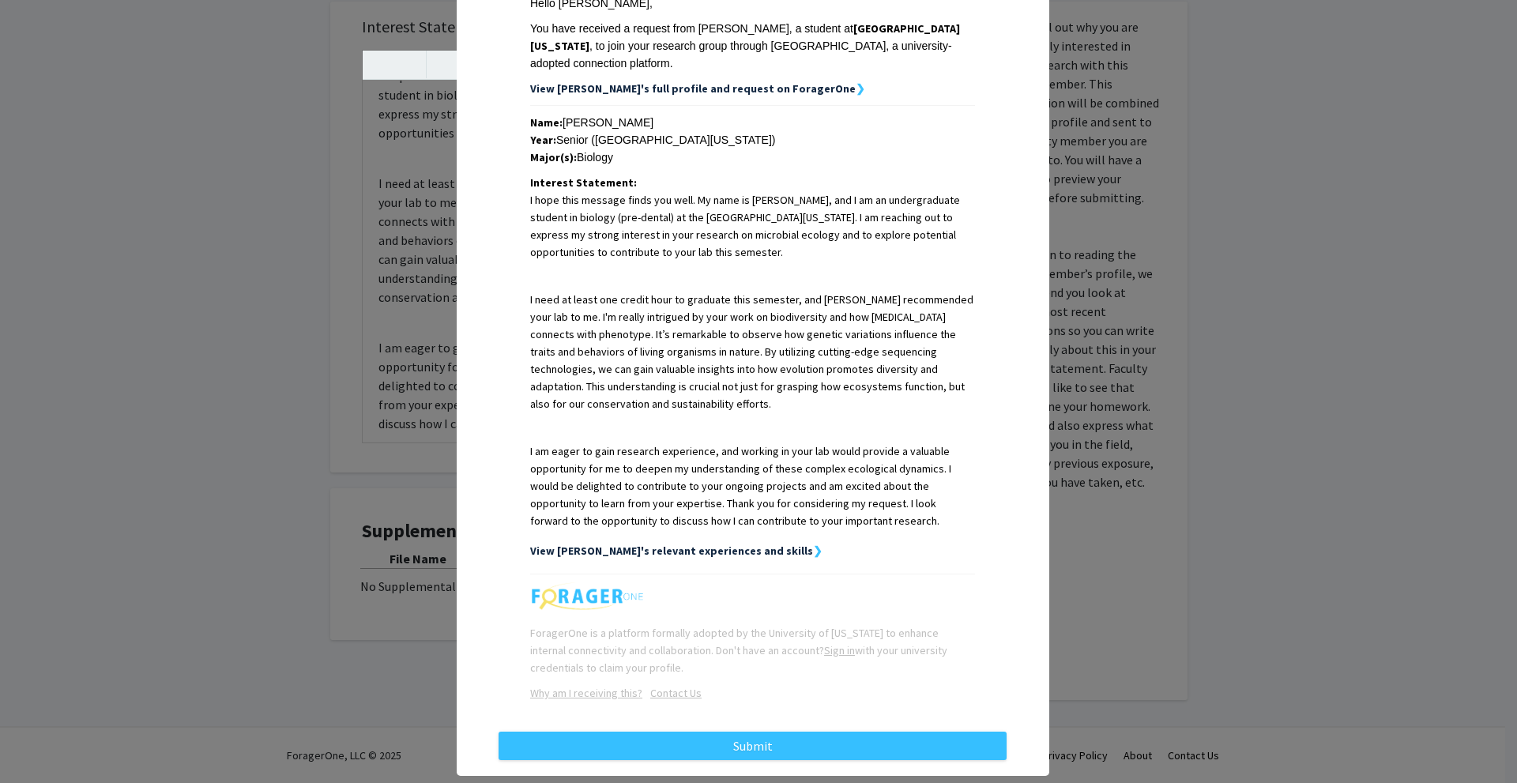
scroll to position [272, 0]
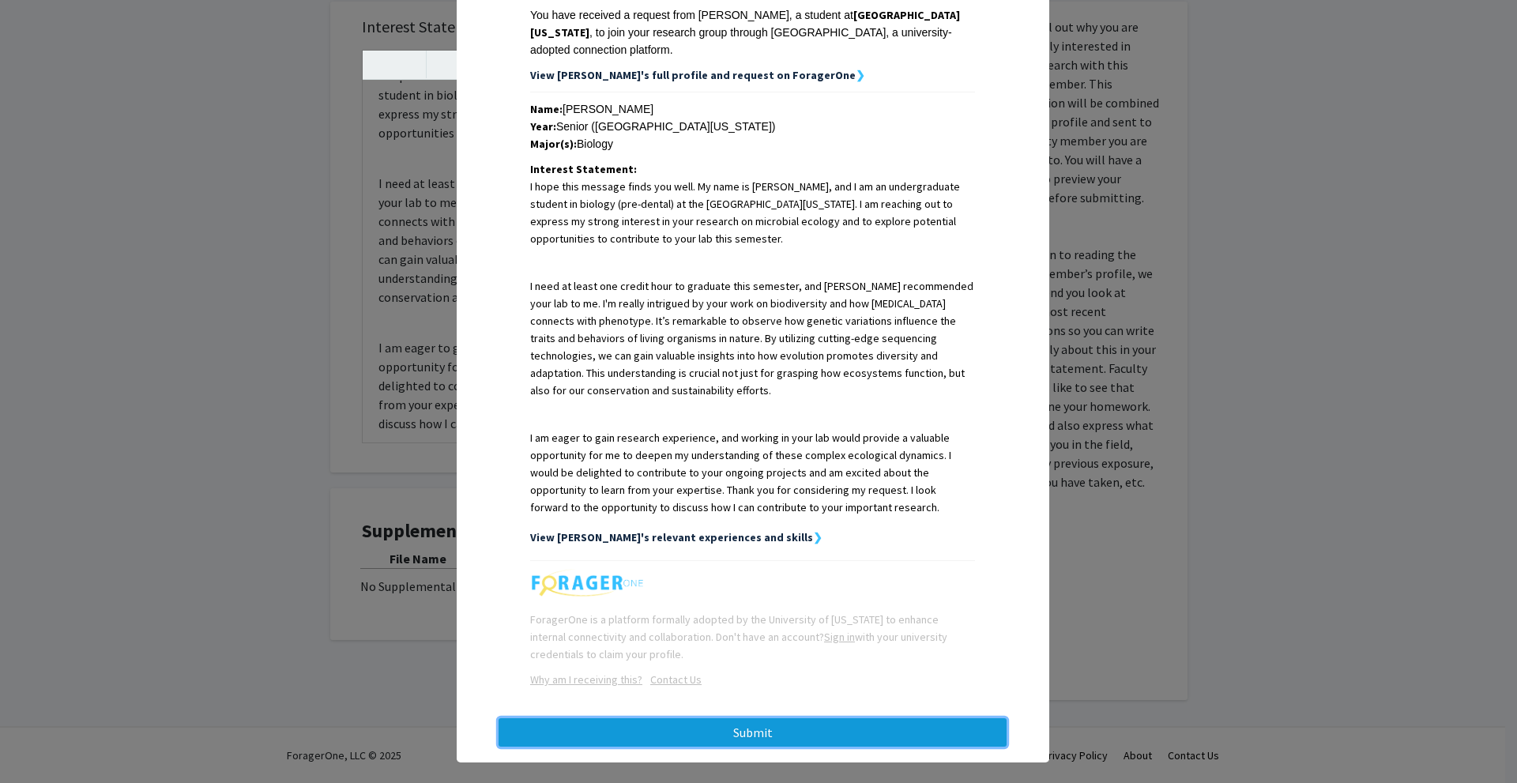
click at [783, 718] on button "Submit" at bounding box center [753, 732] width 508 height 28
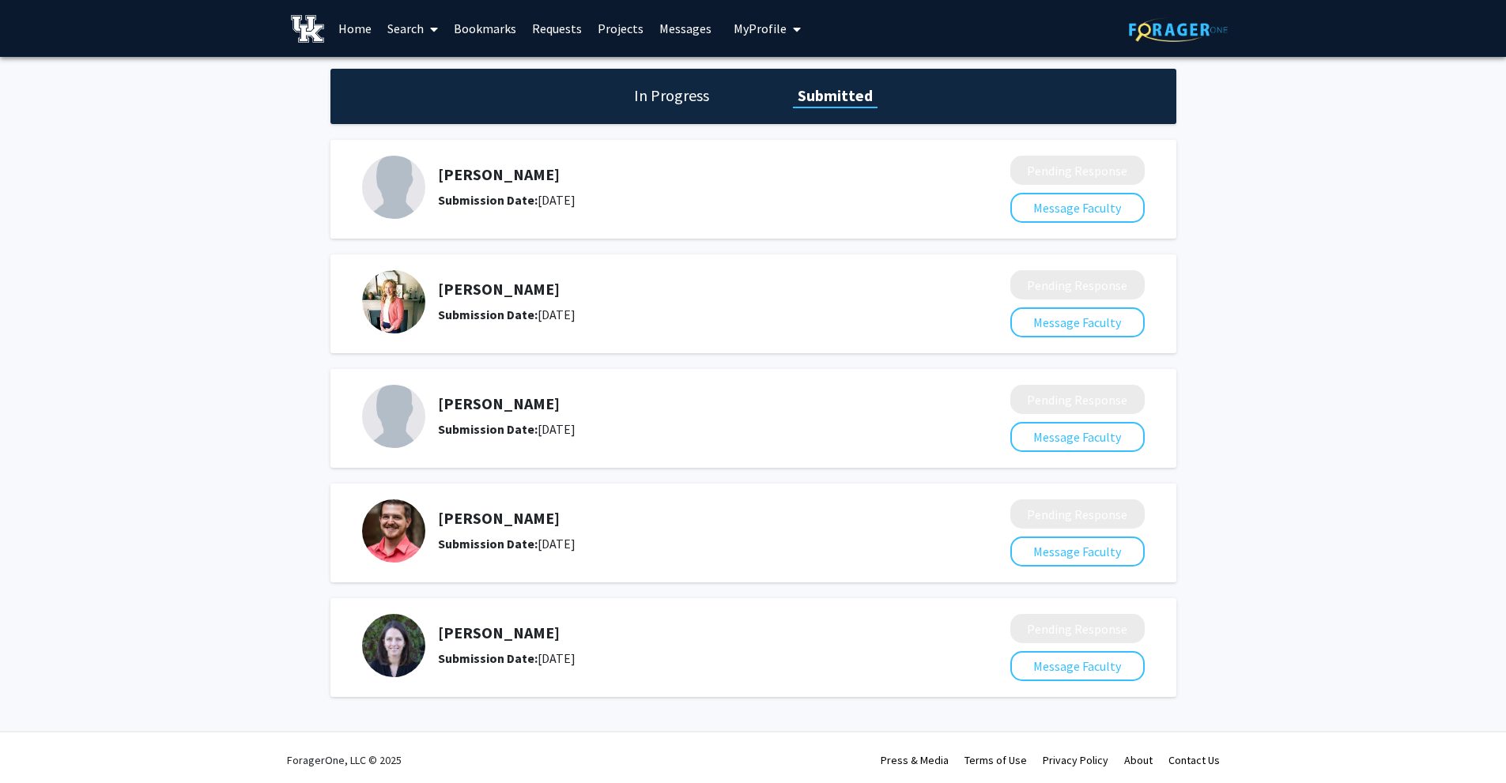
click at [662, 26] on link "Messages" at bounding box center [685, 28] width 68 height 55
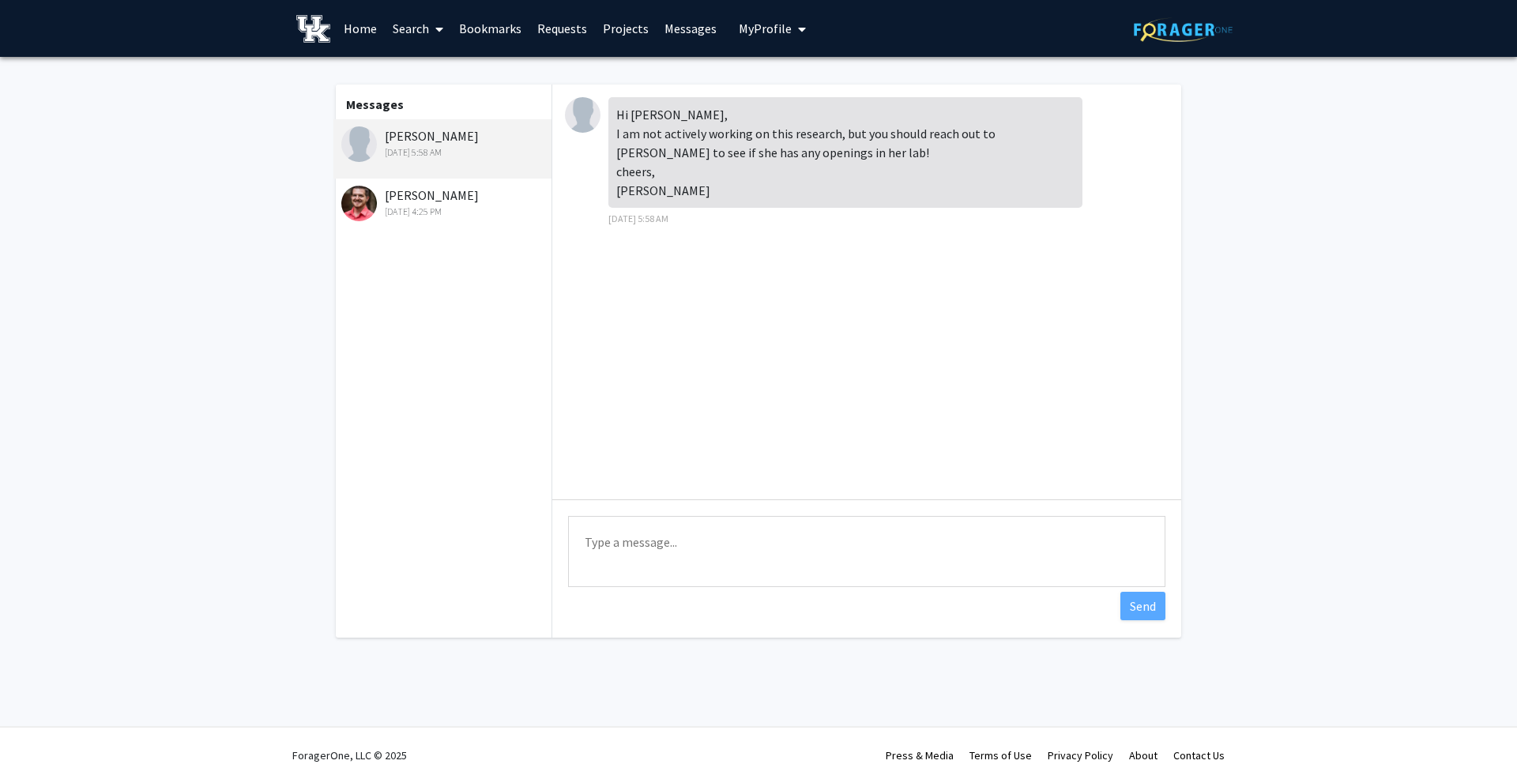
click at [701, 533] on textarea "Type a message" at bounding box center [867, 551] width 598 height 71
type textarea "w"
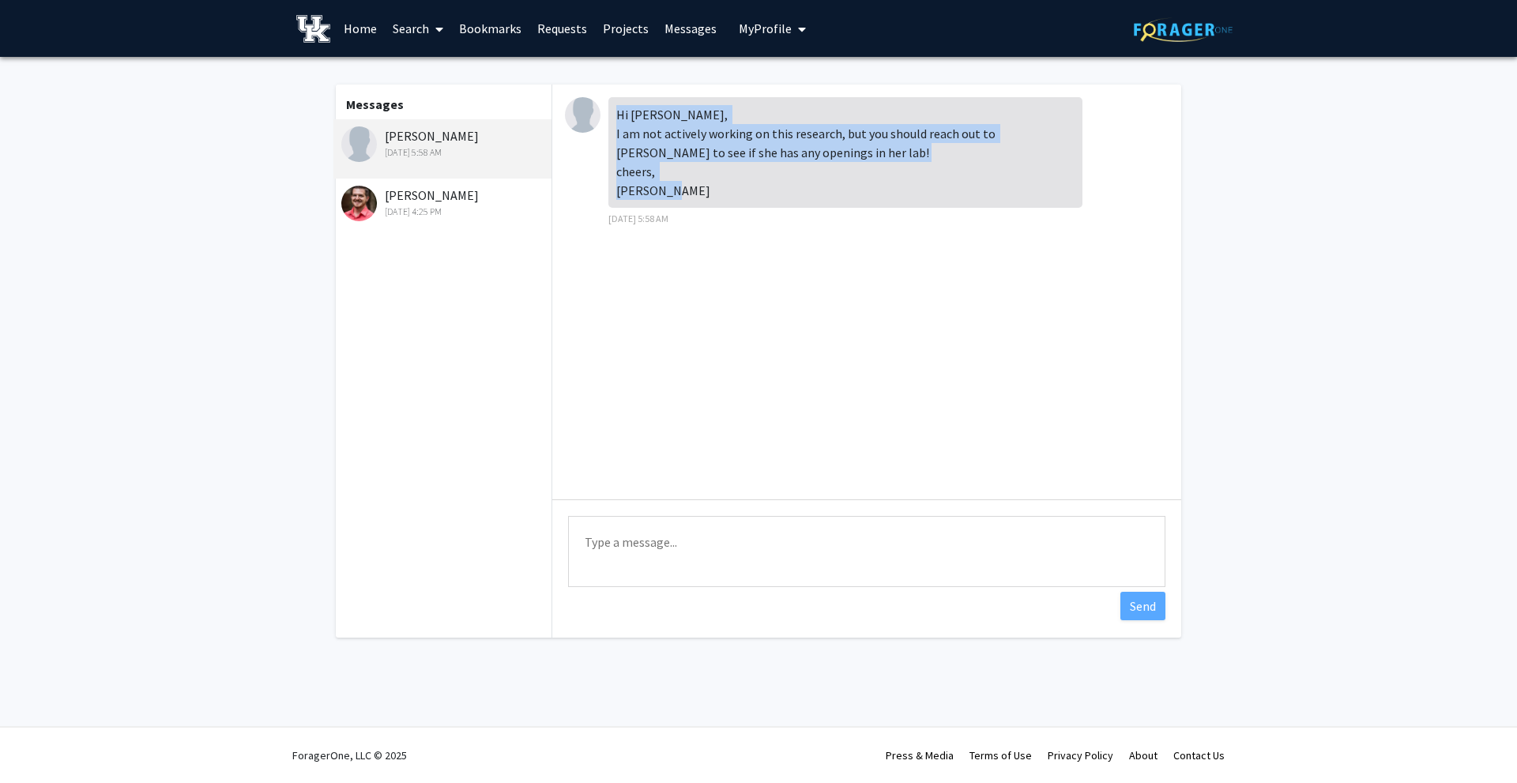
drag, startPoint x: 684, startPoint y: 189, endPoint x: 617, endPoint y: 107, distance: 105.0
click at [617, 107] on div "Hi [PERSON_NAME], I am not actively working on this research, but you should re…" at bounding box center [846, 152] width 474 height 111
copy div "Hi [PERSON_NAME], I am not actively working on this research, but you should re…"
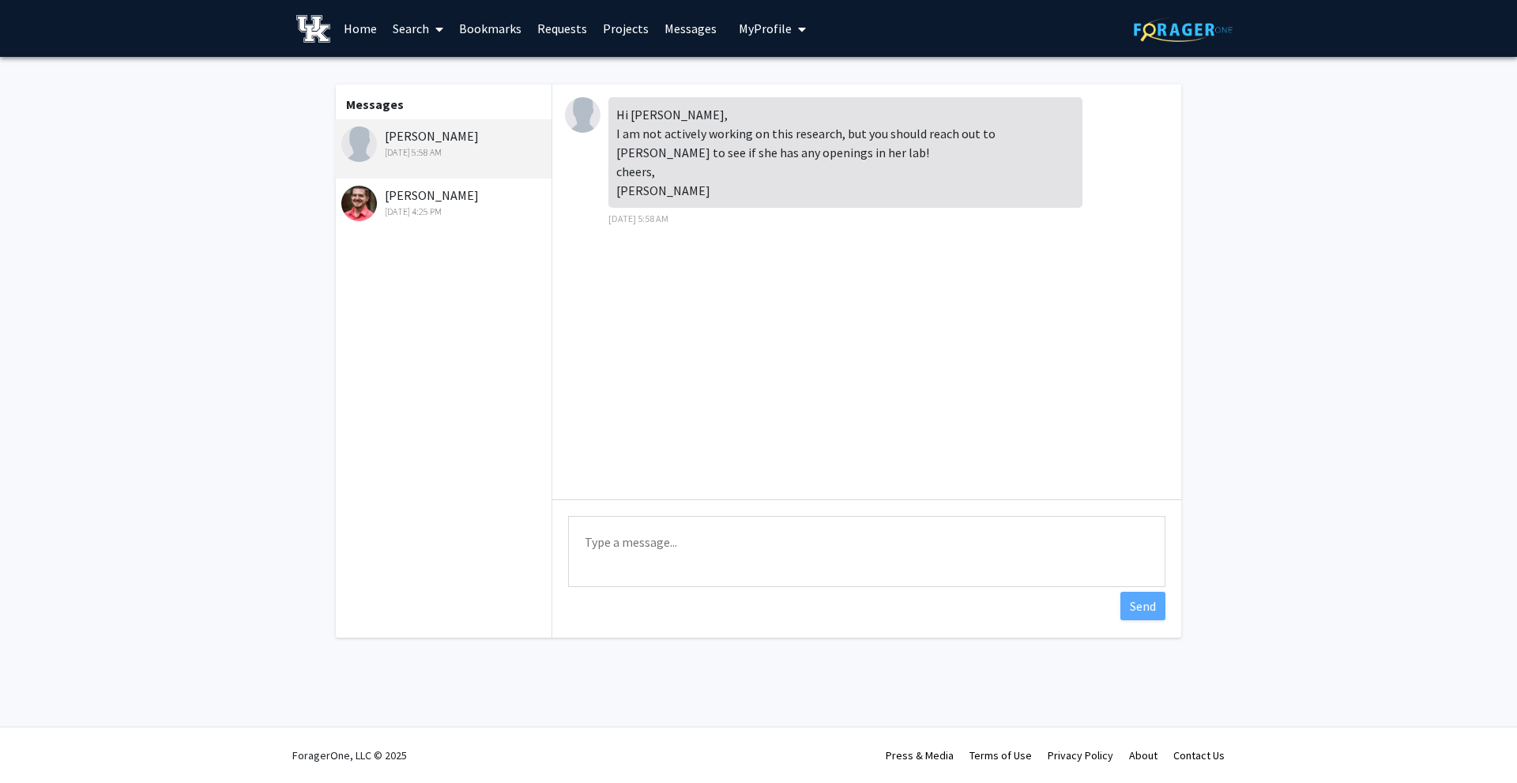
click at [696, 528] on textarea "Type a message" at bounding box center [867, 551] width 598 height 71
paste textarea "Hi [PERSON_NAME], Thank you so much for your quick response and the suggestion …"
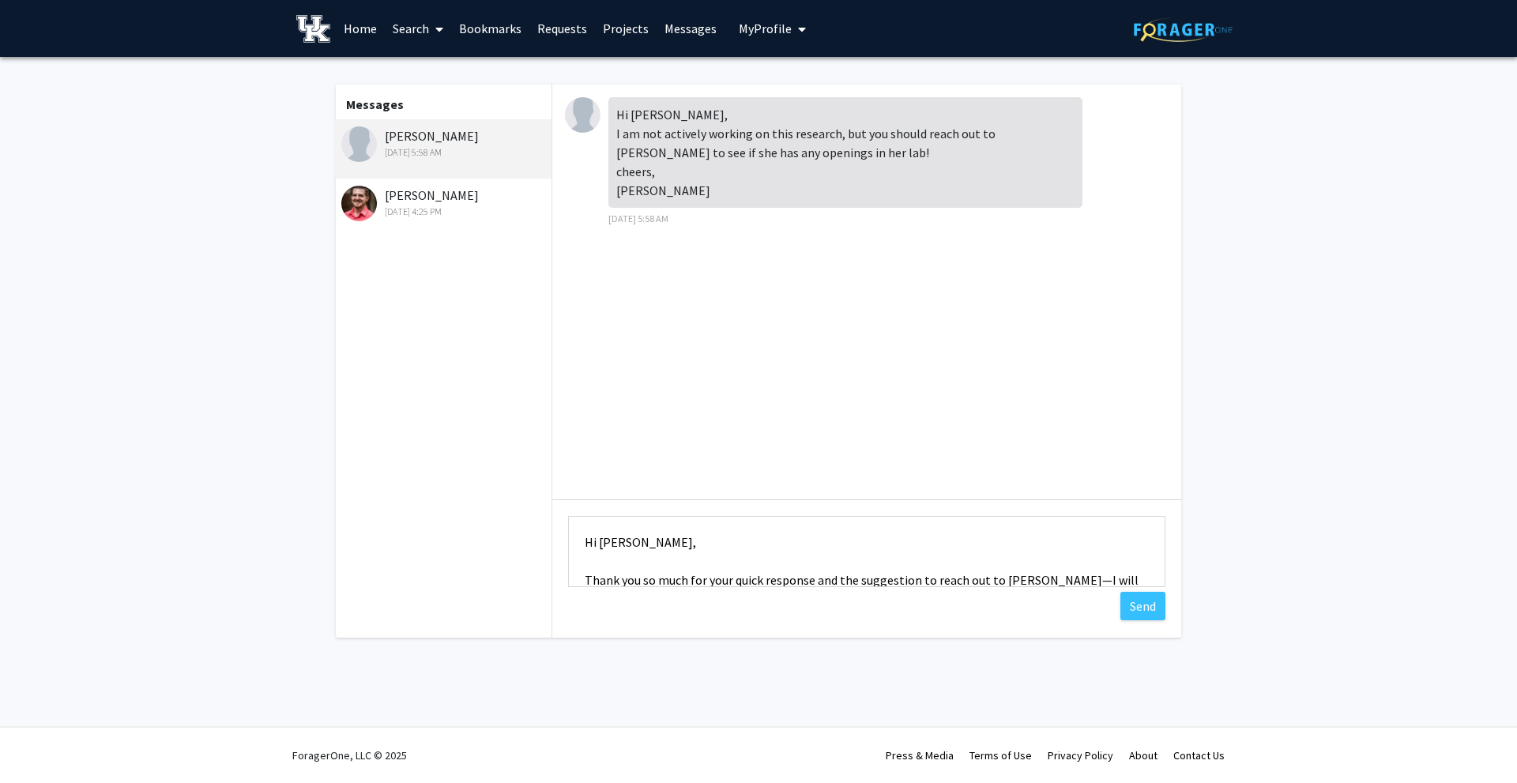
click at [753, 581] on textarea "Hi [PERSON_NAME], Thank you so much for your quick response and the suggestion …" at bounding box center [867, 551] width 598 height 71
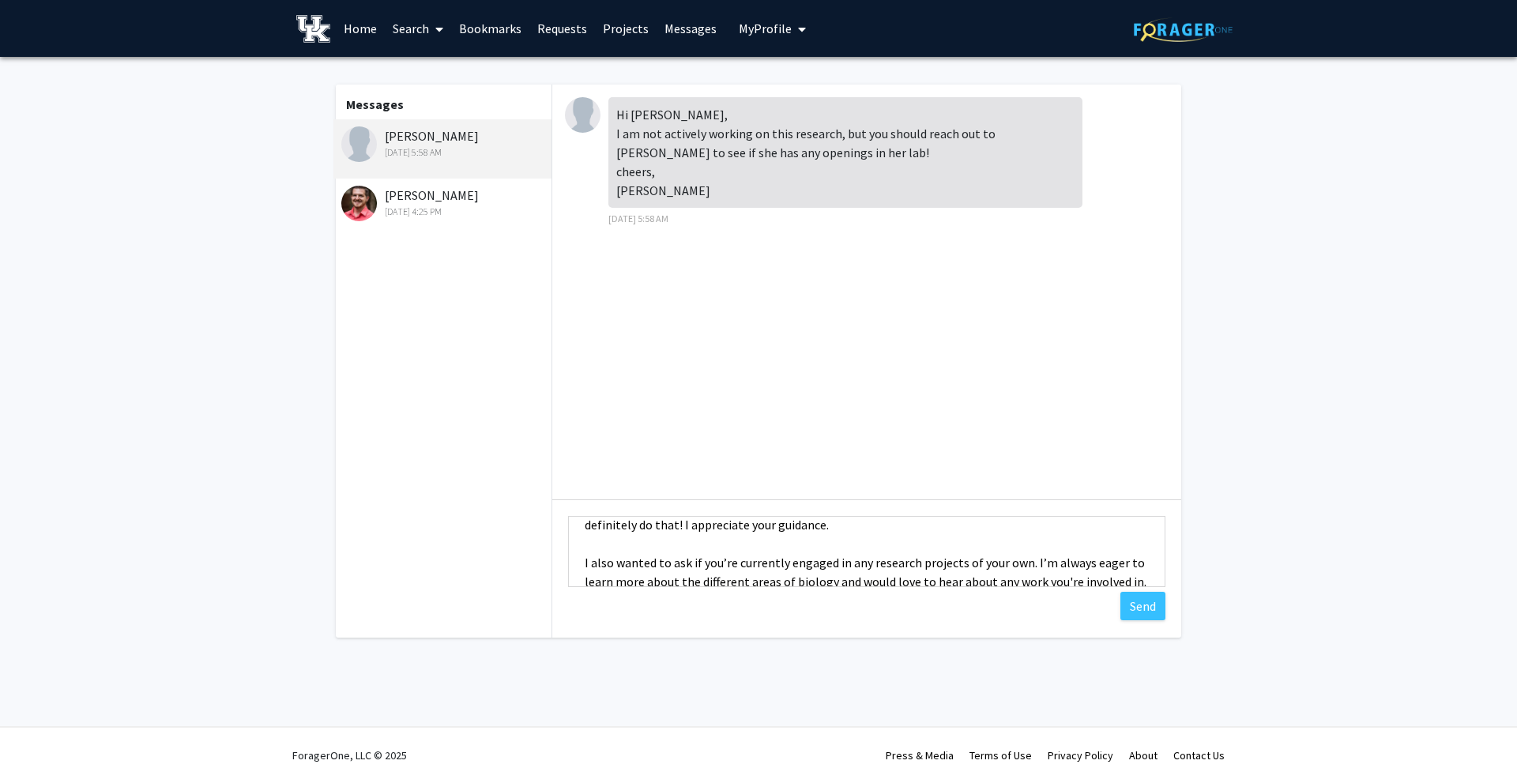
scroll to position [81, 0]
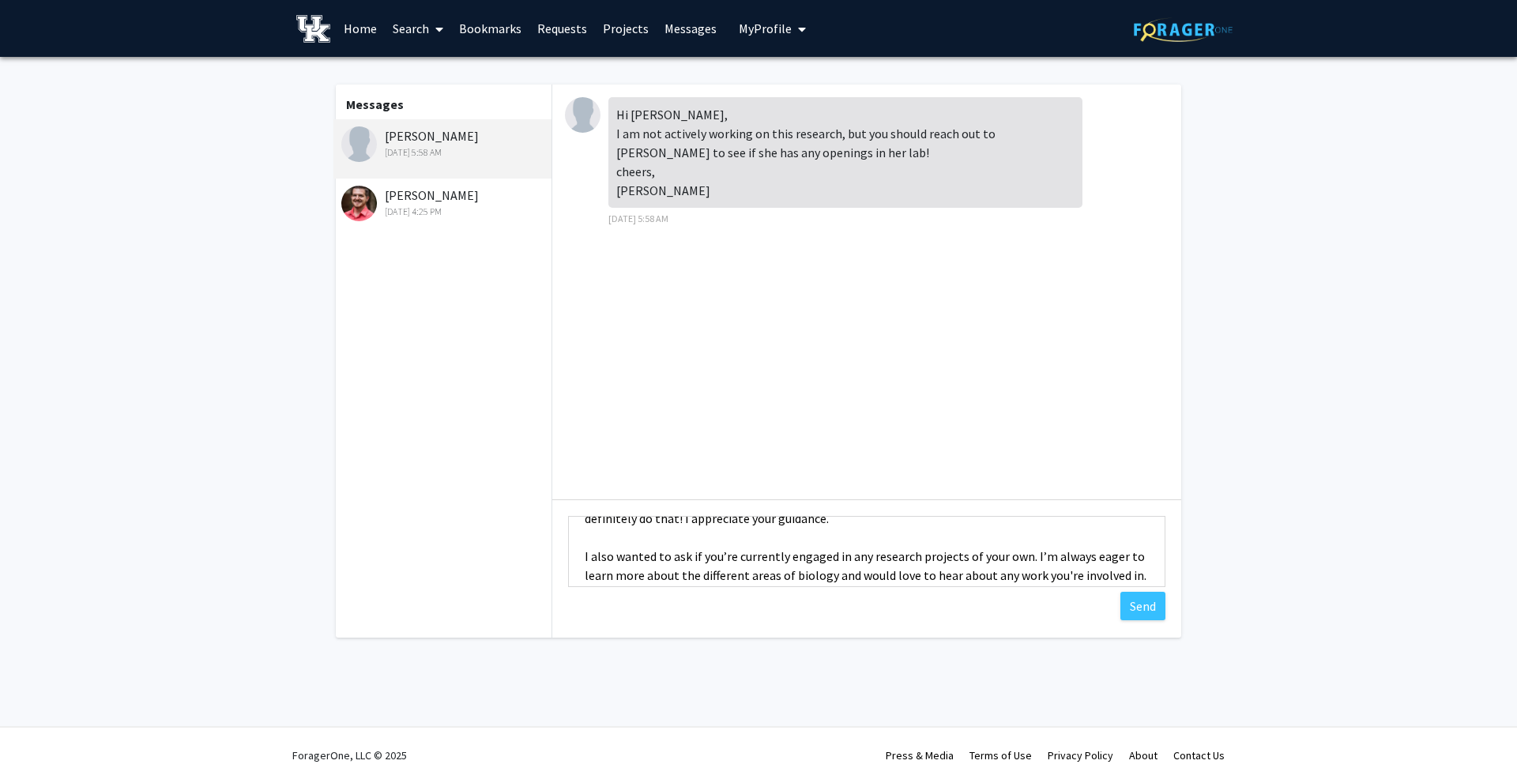
click at [677, 518] on textarea "Hi [PERSON_NAME], Thank you so much for your response and the suggestion to rea…" at bounding box center [867, 551] width 598 height 71
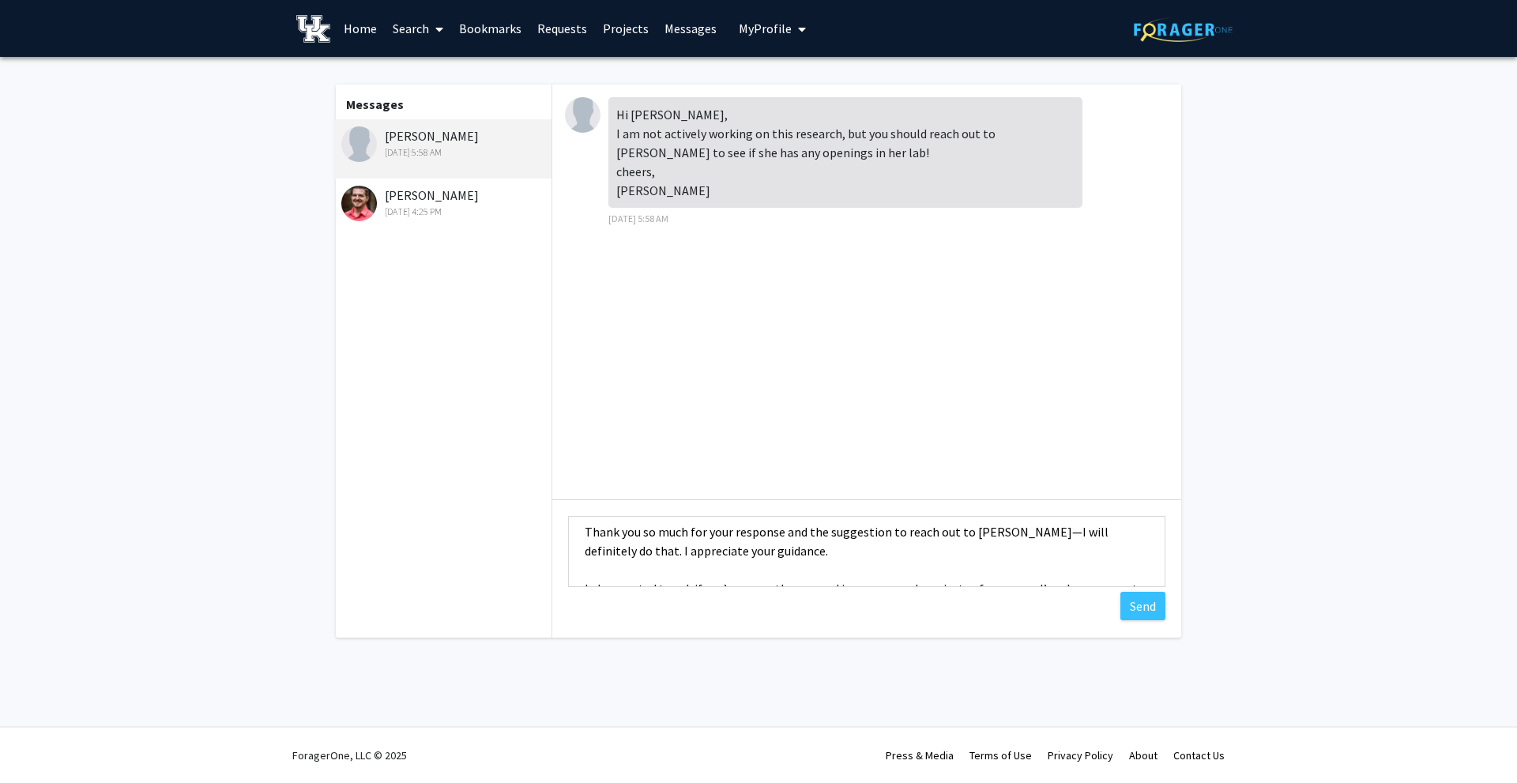
scroll to position [0, 0]
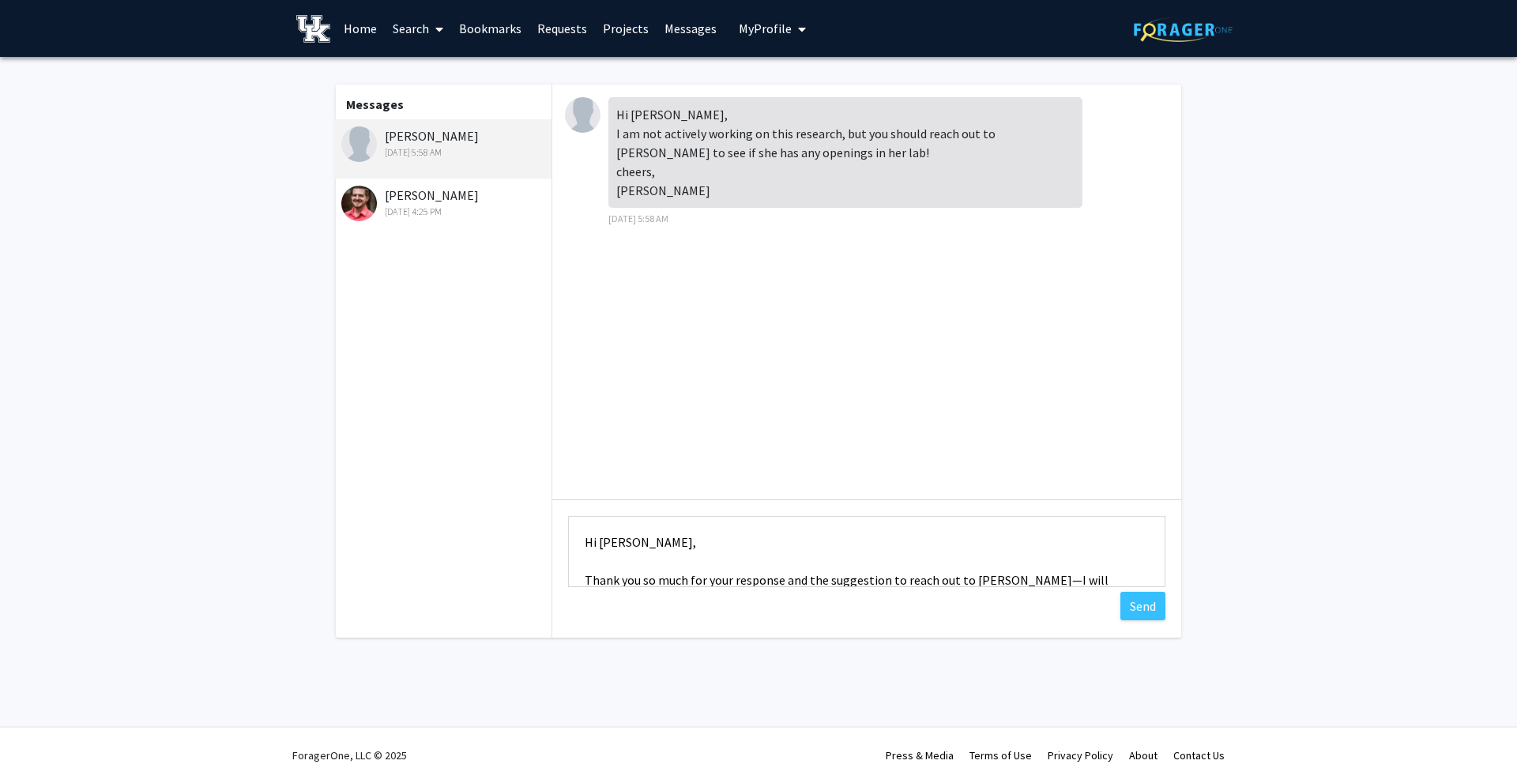
click at [1082, 579] on textarea "Hi [PERSON_NAME], Thank you so much for your response and the suggestion to rea…" at bounding box center [867, 551] width 598 height 71
click at [1064, 582] on textarea "Hi [PERSON_NAME], Thank you so much for your response and the suggestion to rea…" at bounding box center [867, 551] width 598 height 71
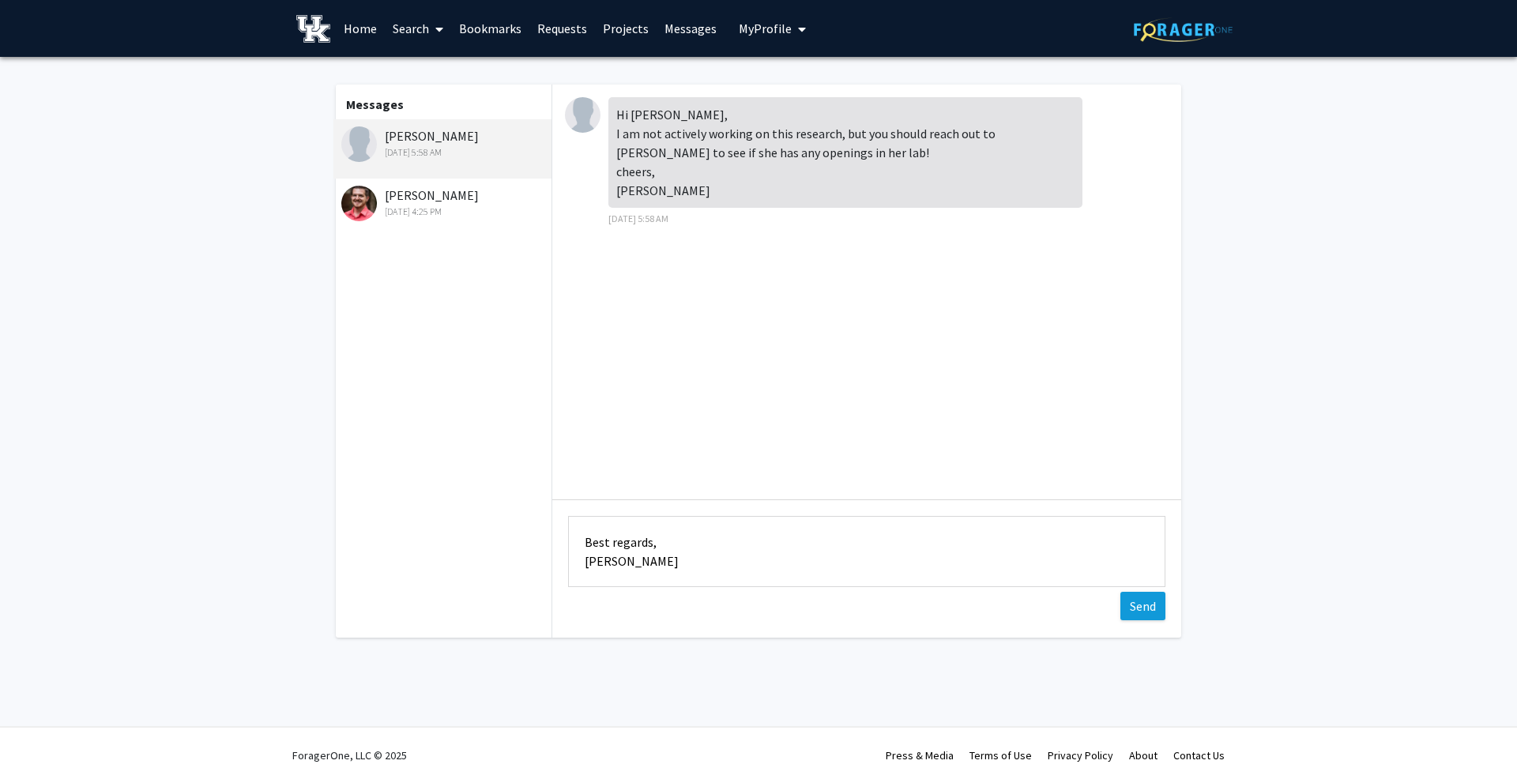
type textarea "Hi [PERSON_NAME], Thank you so much for your response and the suggestion to rea…"
click at [1146, 601] on button "Send" at bounding box center [1143, 606] width 45 height 28
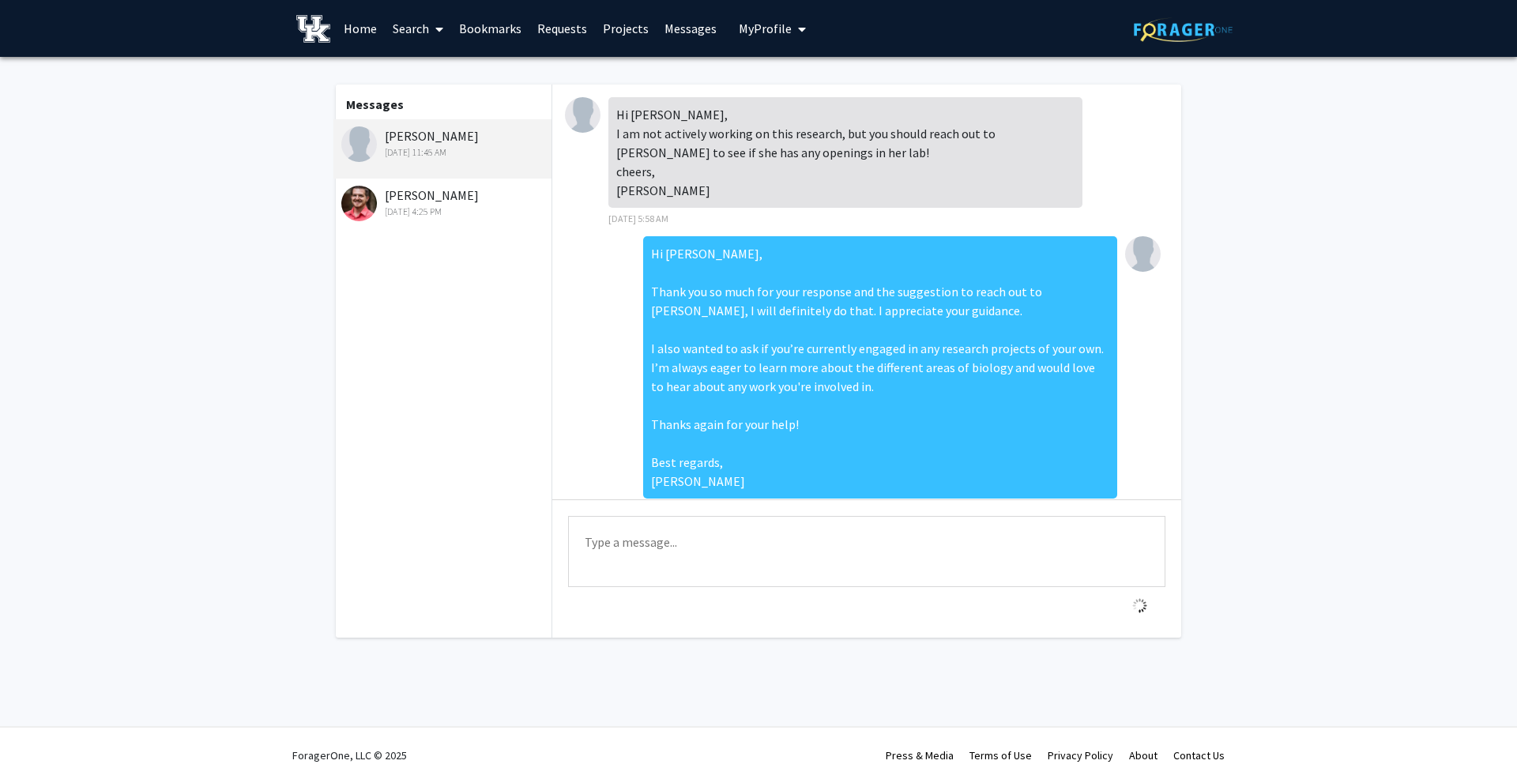
scroll to position [40, 0]
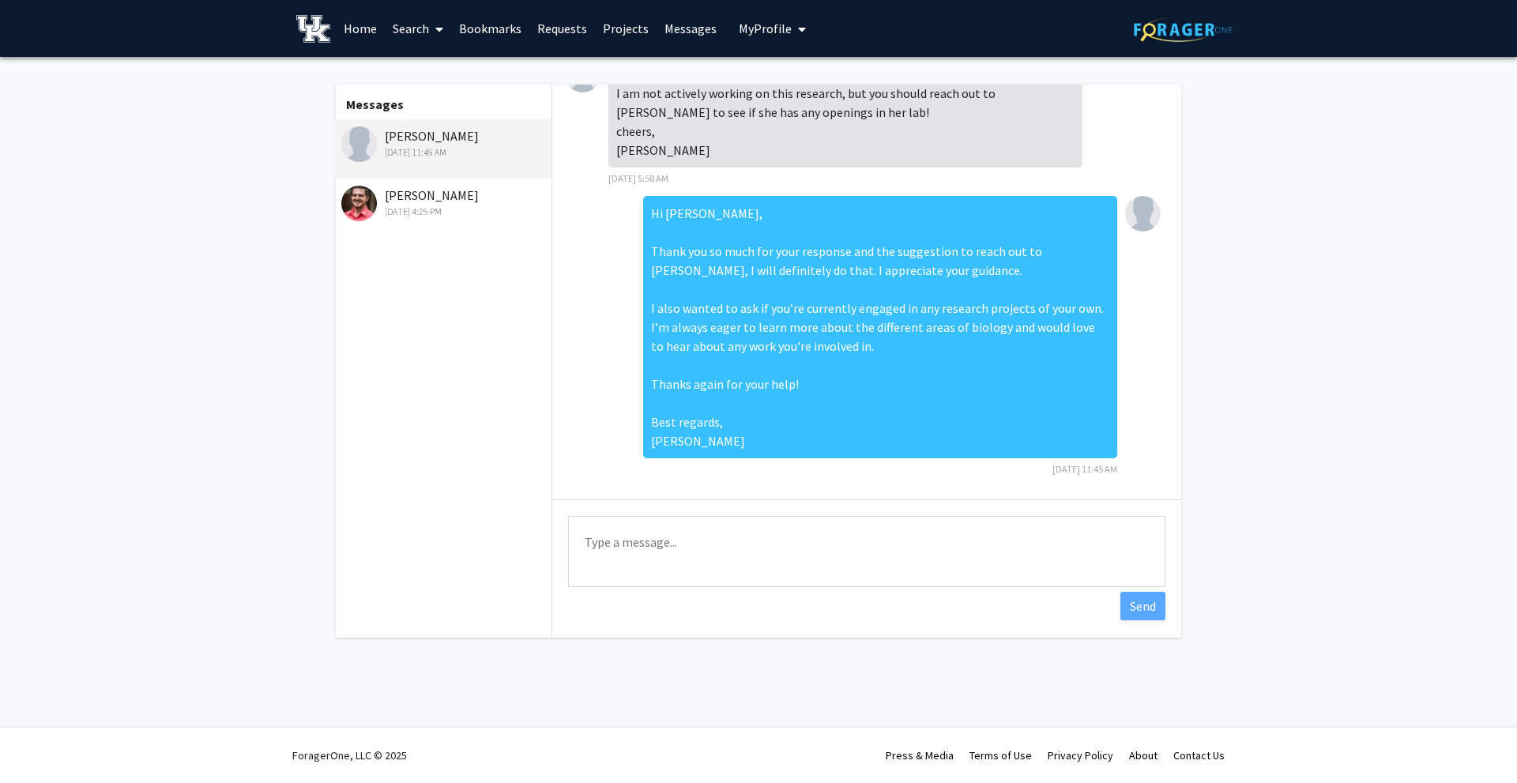
click at [440, 202] on div "[PERSON_NAME] [DATE] 4:25 PM" at bounding box center [444, 202] width 206 height 33
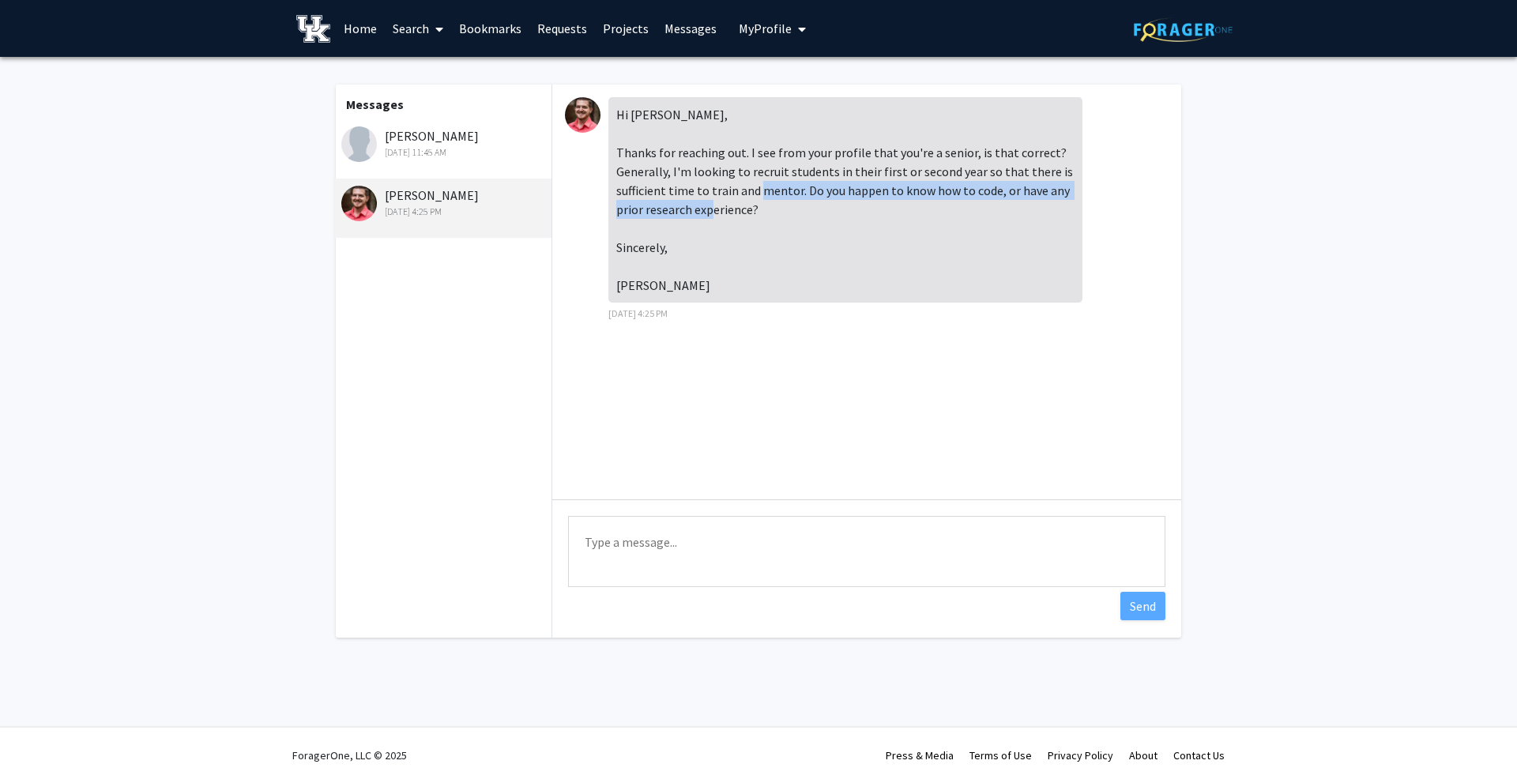
drag, startPoint x: 759, startPoint y: 209, endPoint x: 801, endPoint y: 188, distance: 47.7
click at [801, 188] on div "Hi [PERSON_NAME], Thanks for reaching out. I see from your profile that you're …" at bounding box center [846, 199] width 474 height 205
click at [946, 194] on div "Hi [PERSON_NAME], Thanks for reaching out. I see from your profile that you're …" at bounding box center [846, 199] width 474 height 205
drag, startPoint x: 805, startPoint y: 209, endPoint x: 801, endPoint y: 183, distance: 25.6
click at [801, 183] on div "Hi [PERSON_NAME], Thanks for reaching out. I see from your profile that you're …" at bounding box center [846, 199] width 474 height 205
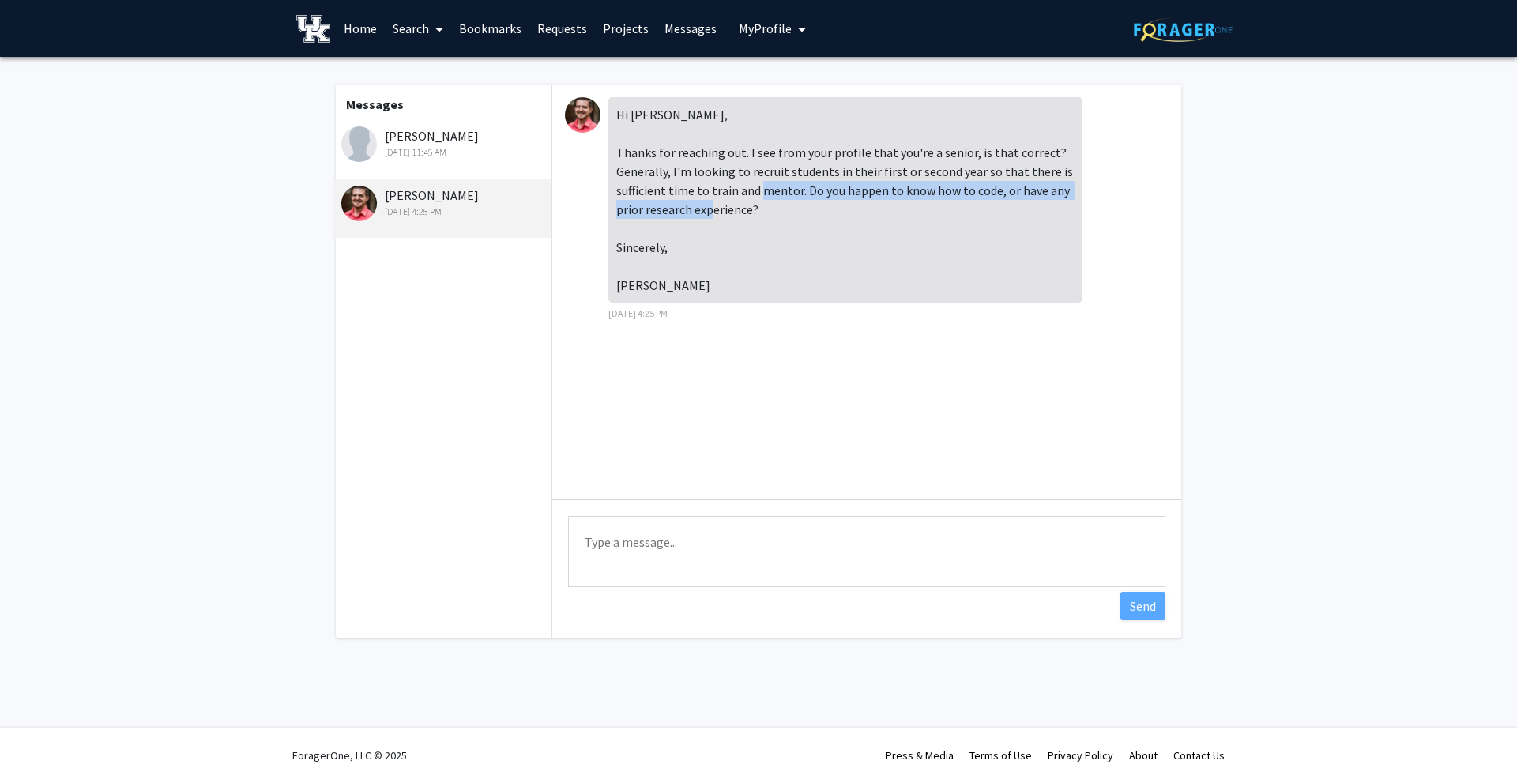
copy div "Do you happen to know how to code, or have any prior research experience?"
